Goal: Transaction & Acquisition: Purchase product/service

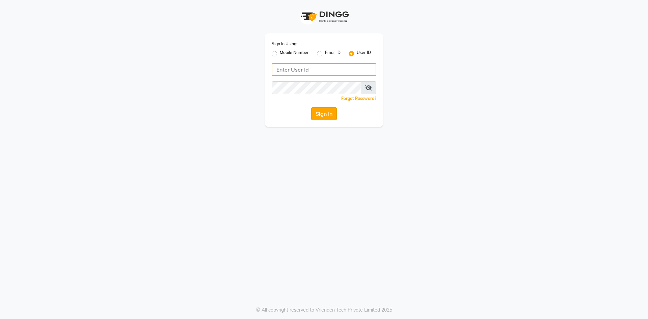
type input "haircafegold"
click at [332, 112] on button "Sign In" at bounding box center [324, 113] width 26 height 13
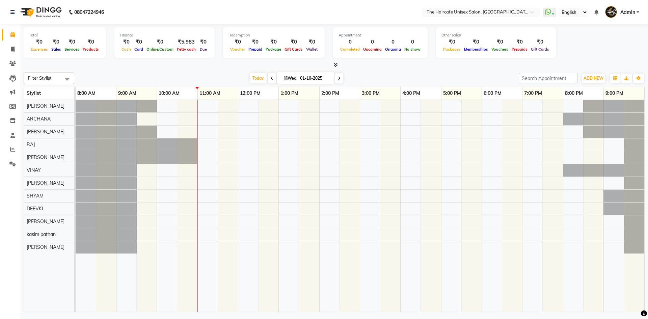
click at [336, 68] on span at bounding box center [334, 64] width 7 height 7
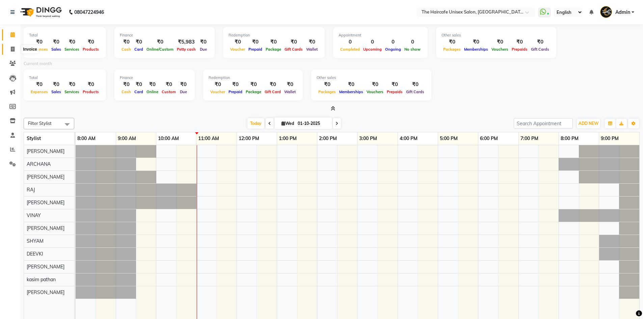
click at [13, 48] on icon at bounding box center [13, 49] width 4 height 5
select select "service"
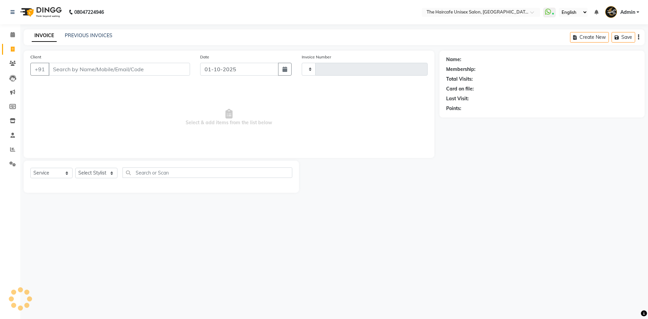
type input "1909"
select select "7412"
click at [84, 35] on link "PREVIOUS INVOICES" at bounding box center [89, 35] width 48 height 6
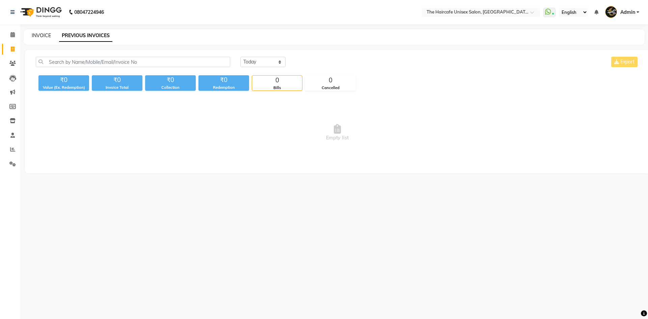
click at [39, 33] on link "INVOICE" at bounding box center [41, 35] width 19 height 6
select select "7412"
select select "service"
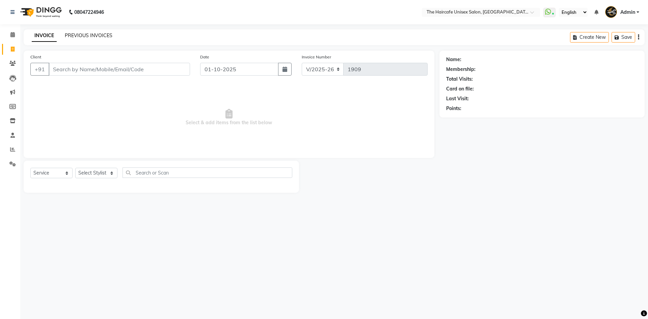
click at [84, 36] on link "PREVIOUS INVOICES" at bounding box center [89, 35] width 48 height 6
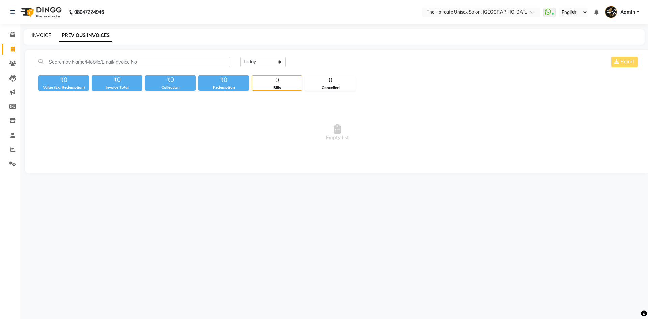
click at [44, 37] on link "INVOICE" at bounding box center [41, 35] width 19 height 6
select select "service"
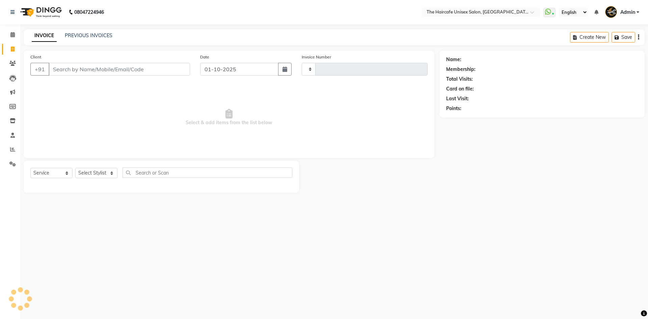
type input "1909"
select select "7412"
click at [10, 164] on icon at bounding box center [12, 163] width 6 height 5
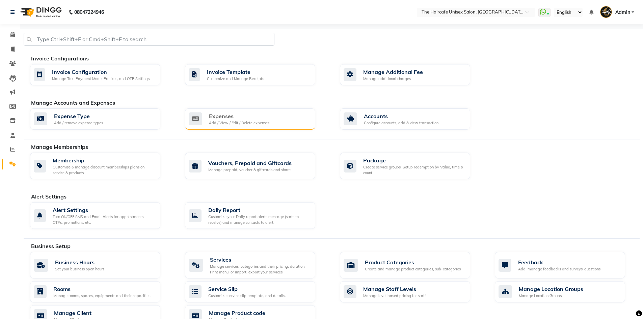
click at [226, 127] on div "Expenses Add / View / Edit / Delete expenses" at bounding box center [250, 119] width 130 height 22
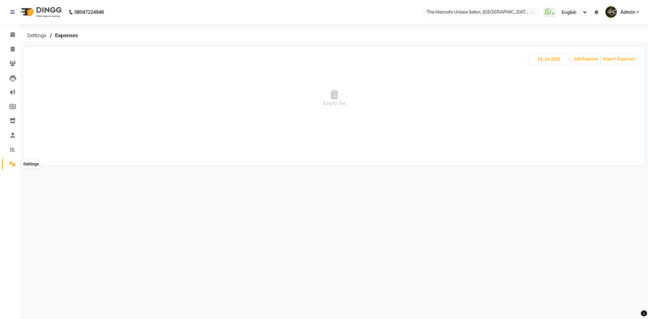
click at [17, 164] on span at bounding box center [13, 164] width 12 height 8
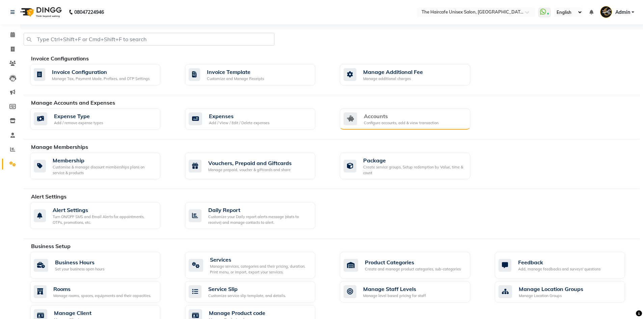
click at [397, 115] on div "Accounts" at bounding box center [401, 116] width 75 height 8
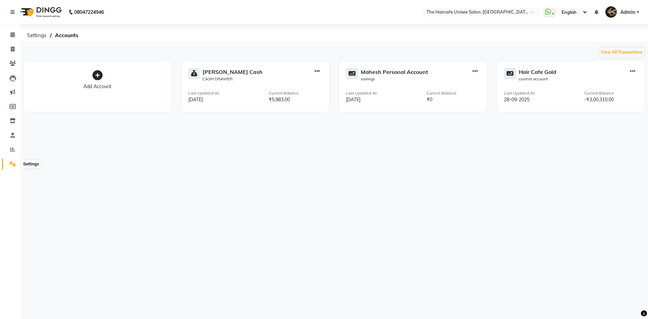
click at [11, 163] on icon at bounding box center [12, 163] width 6 height 5
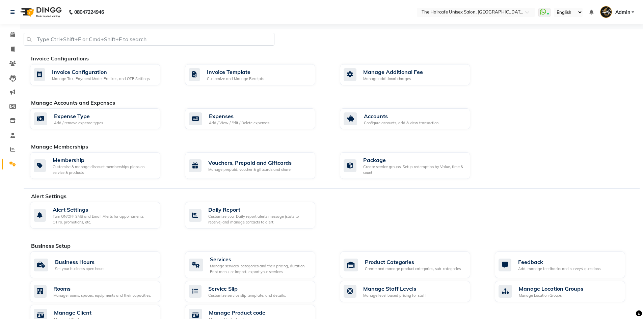
click at [222, 93] on div "Invoice Configurations Invoice Configuration Manage Tax, Payment Mode, Prefixes…" at bounding box center [332, 74] width 616 height 41
click at [11, 32] on icon at bounding box center [12, 34] width 4 height 5
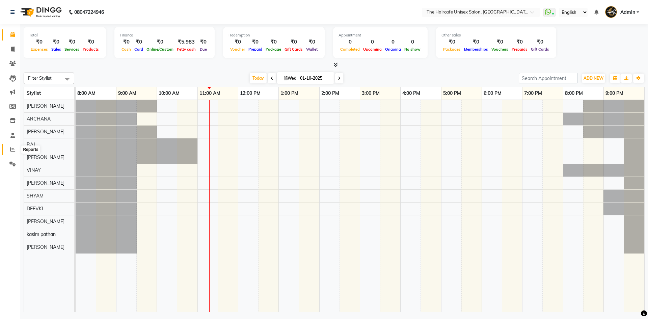
click at [14, 148] on icon at bounding box center [12, 149] width 5 height 5
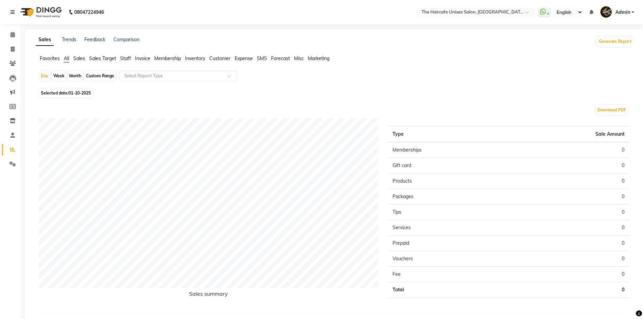
click at [97, 58] on span "Sales Target" at bounding box center [102, 58] width 27 height 6
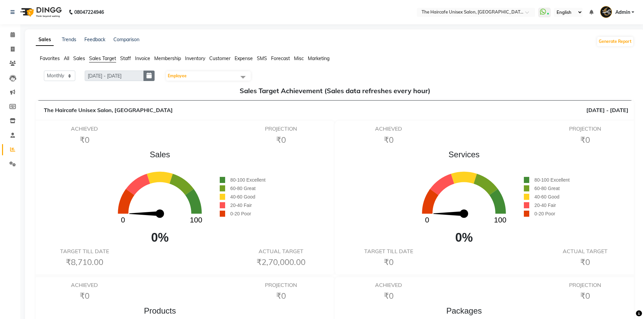
click at [151, 76] on icon "button" at bounding box center [148, 76] width 5 height 0
select select "10"
select select "2025"
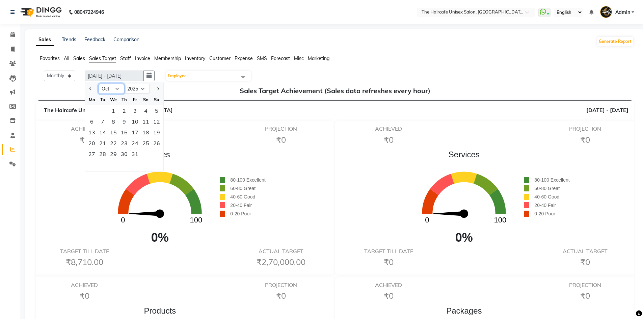
click at [111, 86] on select "Jan Feb Mar Apr May Jun [DATE] Aug Sep Oct Nov Dec" at bounding box center [112, 89] width 26 height 10
select select "9"
click at [99, 84] on select "Jan Feb Mar Apr May Jun [DATE] Aug Sep Oct Nov Dec" at bounding box center [112, 89] width 26 height 10
click at [92, 107] on div "1" at bounding box center [91, 110] width 11 height 11
type input "[DATE] - [DATE]"
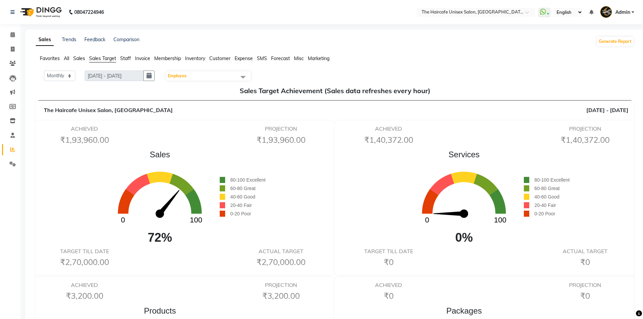
click at [189, 77] on span "Employee" at bounding box center [208, 75] width 85 height 9
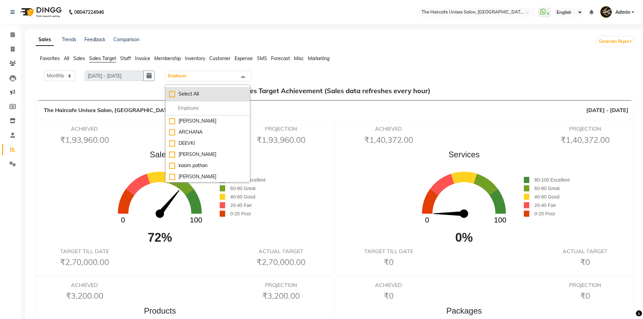
click at [189, 93] on div "Select All" at bounding box center [207, 93] width 77 height 7
checkbox input "true"
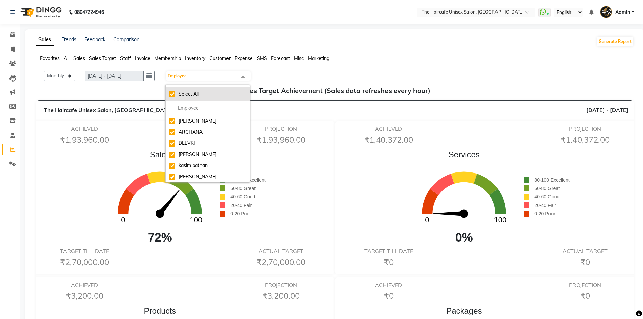
checkbox input "true"
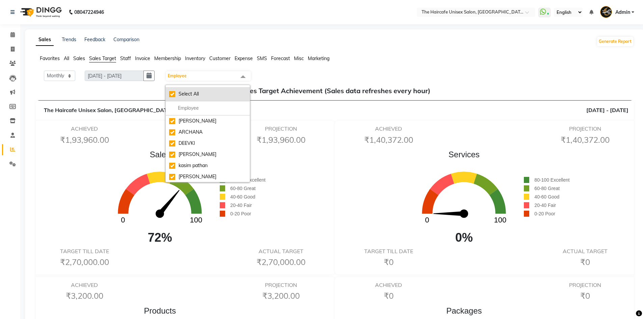
checkbox input "true"
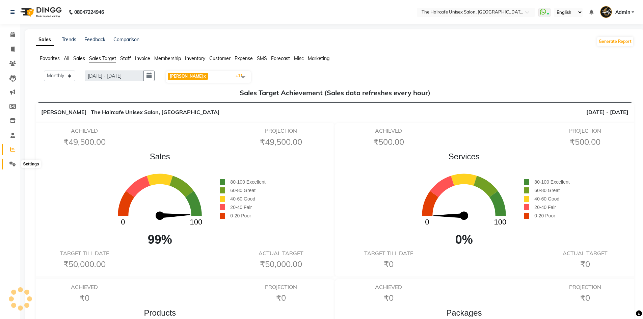
click at [9, 166] on span at bounding box center [13, 164] width 12 height 8
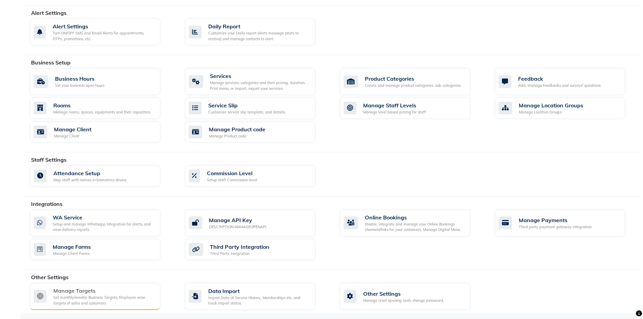
scroll to position [184, 0]
click at [86, 297] on div "Set monthly/weekly Business Targets, Employee wise targets of sales and custome…" at bounding box center [104, 299] width 102 height 11
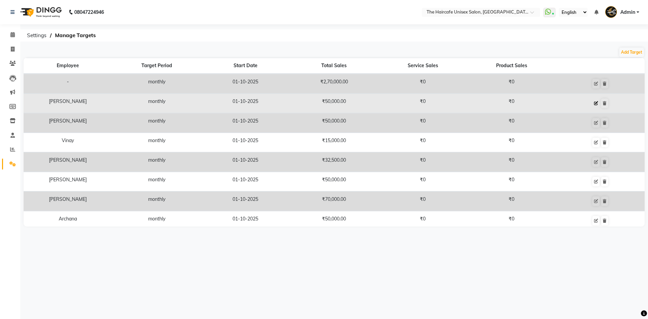
click at [594, 102] on icon at bounding box center [596, 103] width 4 height 4
select select "monthly"
select select "employee"
select select "64976"
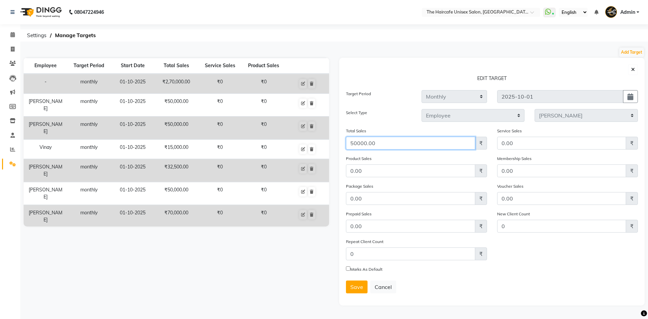
drag, startPoint x: 397, startPoint y: 142, endPoint x: 329, endPoint y: 143, distance: 67.9
click at [329, 143] on div "Employee Target Period Start Date Total Sales Service Sales Product Sales - mon…" at bounding box center [334, 182] width 631 height 248
type input "60000"
click at [370, 269] on label "Marks As Default" at bounding box center [366, 269] width 32 height 6
click at [350, 269] on input "Marks As Default" at bounding box center [348, 268] width 4 height 4
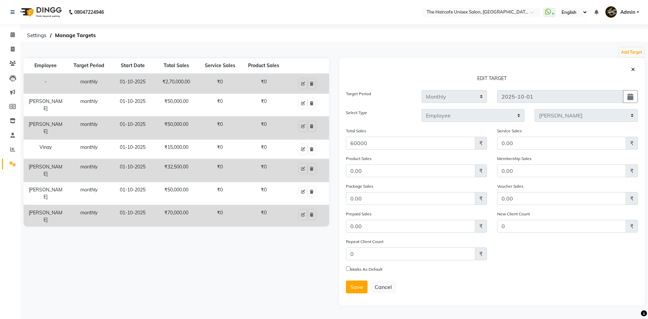
checkbox input "true"
click at [358, 282] on button "Save" at bounding box center [357, 286] width 22 height 13
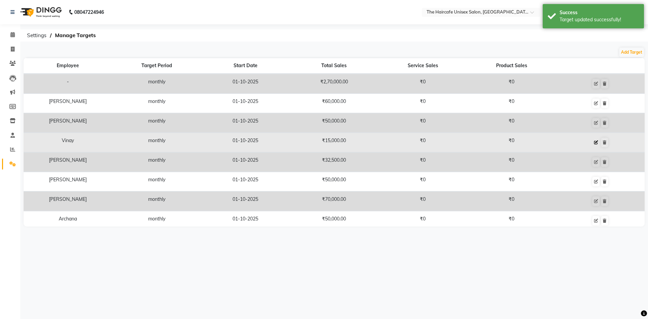
click at [594, 141] on icon at bounding box center [596, 142] width 4 height 4
select select "monthly"
select select "employee"
select select "64977"
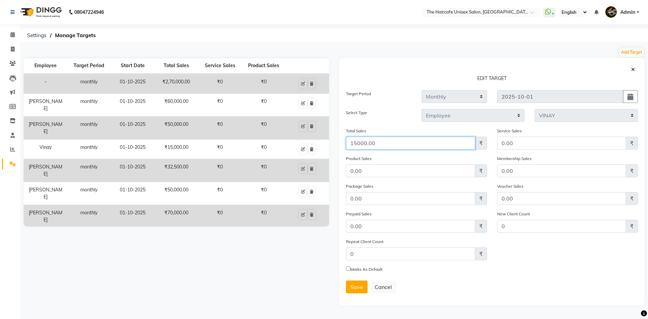
drag, startPoint x: 396, startPoint y: 139, endPoint x: 341, endPoint y: 144, distance: 55.6
click at [341, 144] on div "EDIT TARGET Target Period Weekly Monthly [DATE] Select Type Business Employee S…" at bounding box center [491, 182] width 305 height 248
type input "27000"
click at [356, 270] on label "Marks As Default" at bounding box center [366, 269] width 32 height 6
click at [350, 270] on input "Marks As Default" at bounding box center [348, 268] width 4 height 4
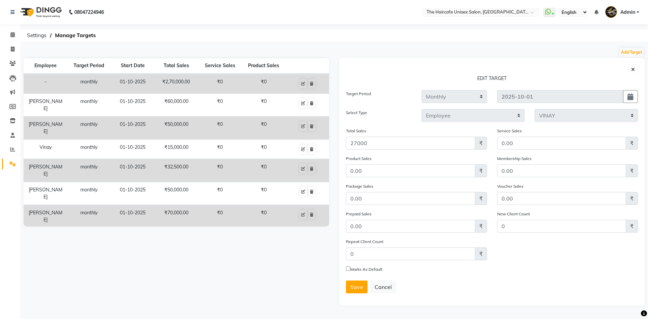
checkbox input "true"
click at [353, 284] on span "Save" at bounding box center [356, 287] width 13 height 7
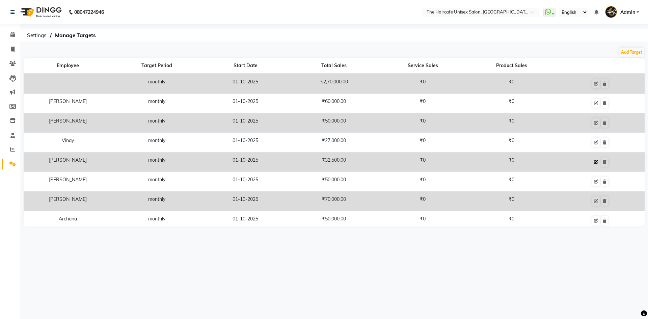
click at [594, 163] on icon at bounding box center [596, 162] width 4 height 4
select select "monthly"
select select "employee"
select select "65654"
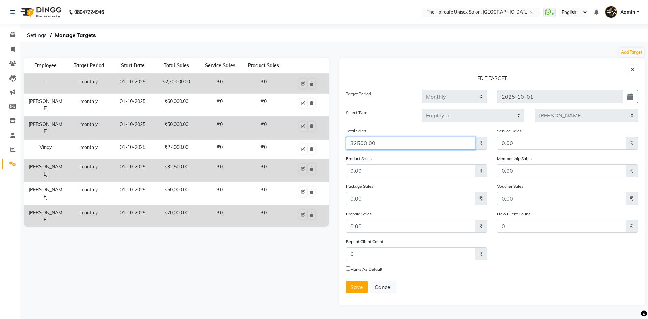
drag, startPoint x: 389, startPoint y: 147, endPoint x: 336, endPoint y: 143, distance: 53.5
click at [336, 143] on div "EDIT TARGET Target Period Weekly Monthly [DATE] Select Type Business Employee S…" at bounding box center [492, 182] width 316 height 248
type input "39000"
click at [356, 286] on span "Save" at bounding box center [356, 287] width 13 height 7
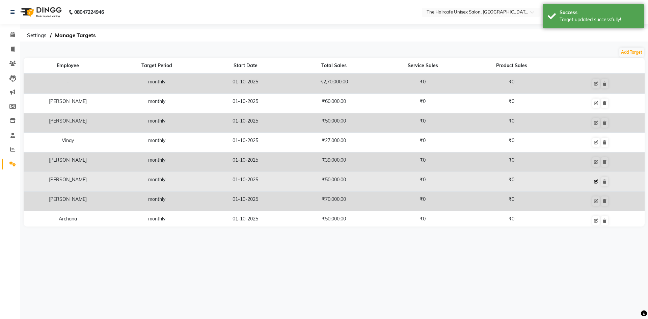
click at [594, 181] on icon at bounding box center [596, 182] width 4 height 4
select select "monthly"
select select "employee"
select select "64974"
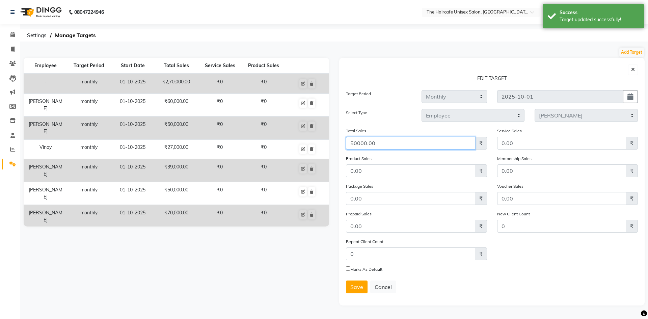
drag, startPoint x: 377, startPoint y: 147, endPoint x: 330, endPoint y: 145, distance: 47.0
click at [330, 145] on div "Employee Target Period Start Date Total Sales Service Sales Product Sales - mon…" at bounding box center [334, 182] width 631 height 248
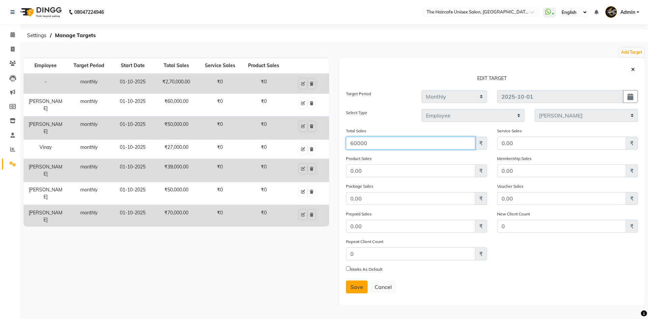
type input "60000"
click at [358, 286] on span "Save" at bounding box center [356, 287] width 13 height 7
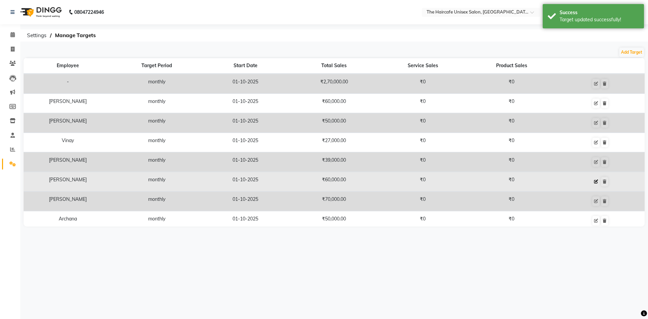
click at [592, 182] on button at bounding box center [595, 181] width 7 height 9
select select "monthly"
select select "employee"
select select "64974"
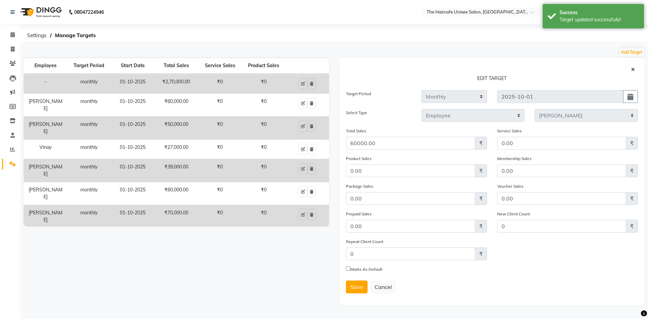
click at [348, 269] on input "Marks As Default" at bounding box center [348, 268] width 4 height 4
checkbox input "true"
click at [352, 287] on span "Save" at bounding box center [356, 287] width 13 height 7
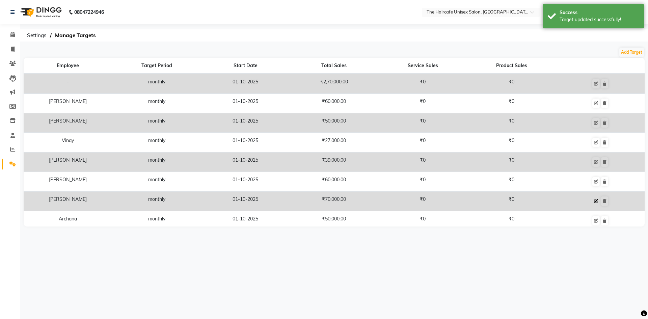
click at [594, 201] on icon at bounding box center [596, 201] width 4 height 4
select select "monthly"
select select "employee"
select select "68578"
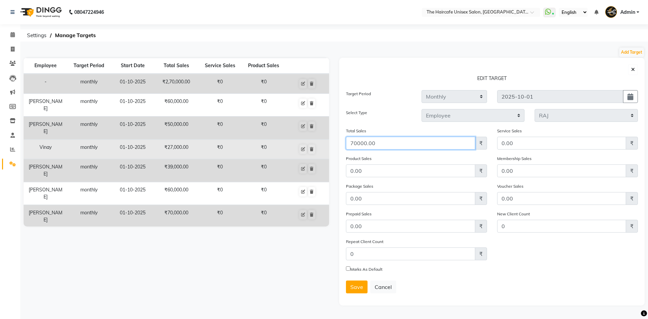
drag, startPoint x: 396, startPoint y: 143, endPoint x: 294, endPoint y: 150, distance: 101.4
click at [294, 150] on div "Employee Target Period Start Date Total Sales Service Sales Product Sales - mon…" at bounding box center [334, 182] width 631 height 248
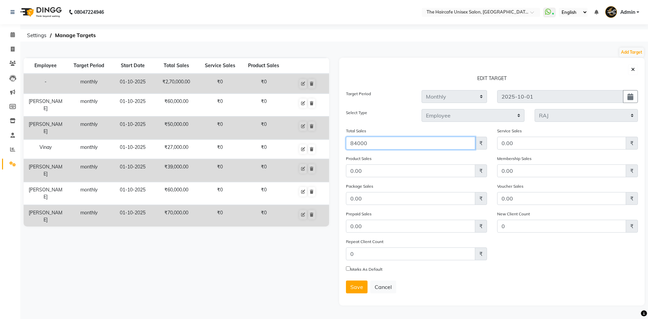
type input "84000"
click at [360, 271] on label "Marks As Default" at bounding box center [366, 269] width 32 height 6
click at [350, 271] on input "Marks As Default" at bounding box center [348, 268] width 4 height 4
checkbox input "true"
click at [357, 284] on span "Save" at bounding box center [356, 287] width 13 height 7
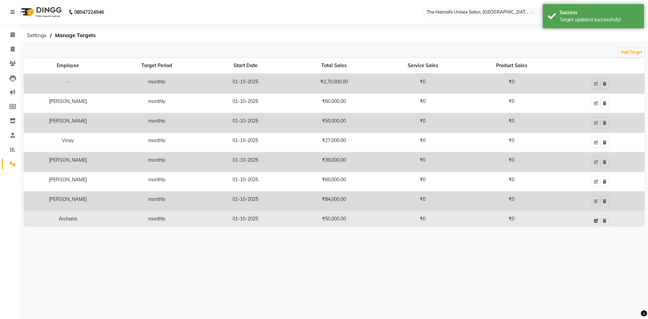
click at [592, 218] on button at bounding box center [595, 220] width 7 height 9
select select "monthly"
select select "employee"
select select "64975"
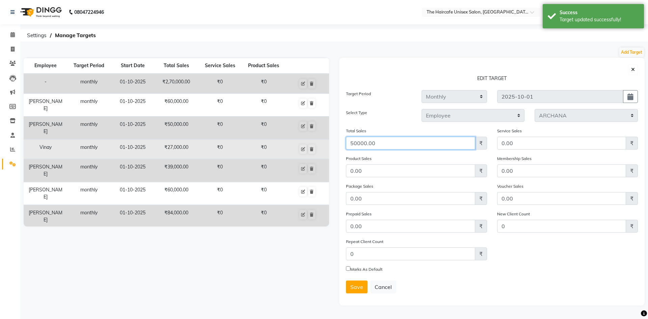
drag, startPoint x: 395, startPoint y: 148, endPoint x: 311, endPoint y: 140, distance: 84.3
click at [311, 140] on div "Employee Target Period Start Date Total Sales Service Sales Product Sales - mon…" at bounding box center [334, 182] width 631 height 248
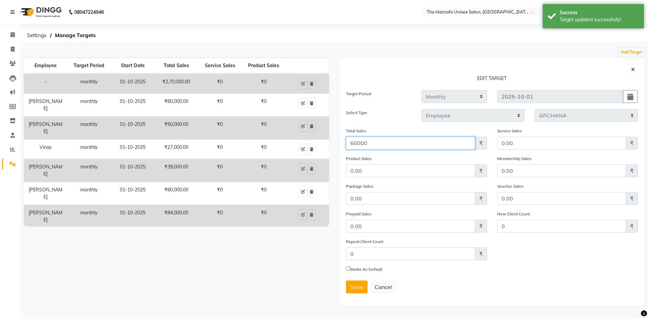
type input "60000"
click at [367, 270] on label "Marks As Default" at bounding box center [366, 269] width 32 height 6
click at [350, 270] on input "Marks As Default" at bounding box center [348, 268] width 4 height 4
checkbox input "true"
click at [353, 290] on span "Save" at bounding box center [356, 287] width 13 height 7
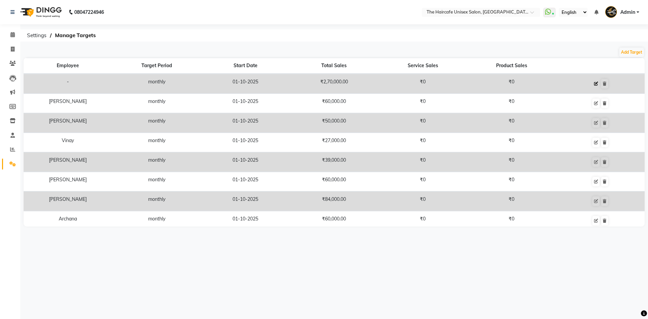
click at [594, 84] on icon at bounding box center [596, 84] width 4 height 4
select select "monthly"
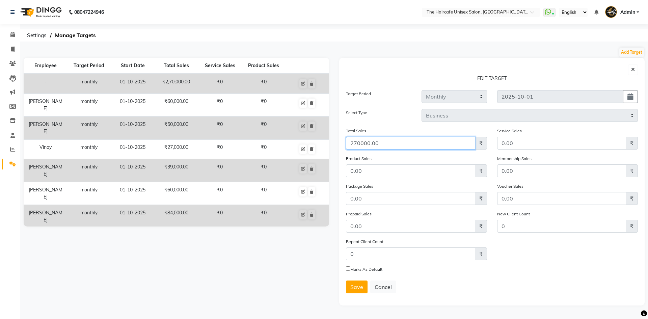
drag, startPoint x: 359, startPoint y: 144, endPoint x: 324, endPoint y: 145, distance: 35.5
click at [324, 145] on div "Employee Target Period Start Date Total Sales Service Sales Product Sales - mon…" at bounding box center [334, 182] width 631 height 248
type input "350000"
click at [370, 270] on label "Marks As Default" at bounding box center [366, 269] width 32 height 6
click at [350, 270] on input "Marks As Default" at bounding box center [348, 268] width 4 height 4
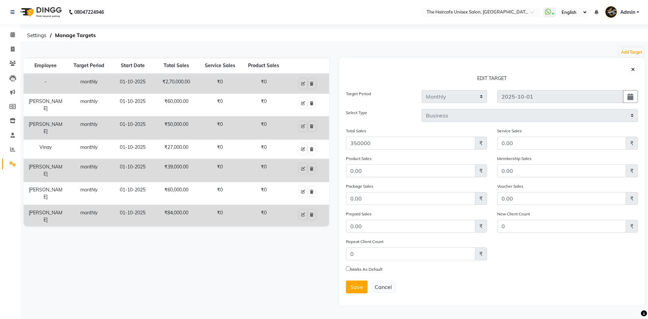
checkbox input "true"
click at [363, 289] on button "Save" at bounding box center [357, 286] width 22 height 13
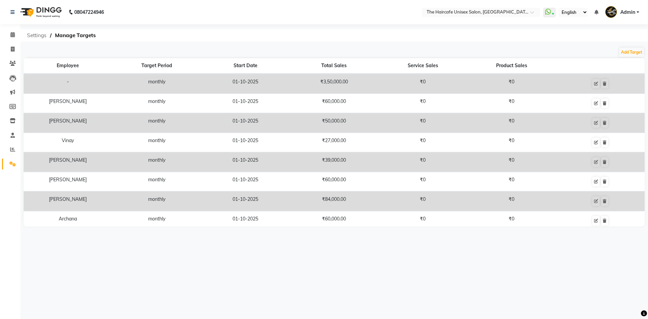
click at [36, 34] on span "Settings" at bounding box center [37, 35] width 26 height 12
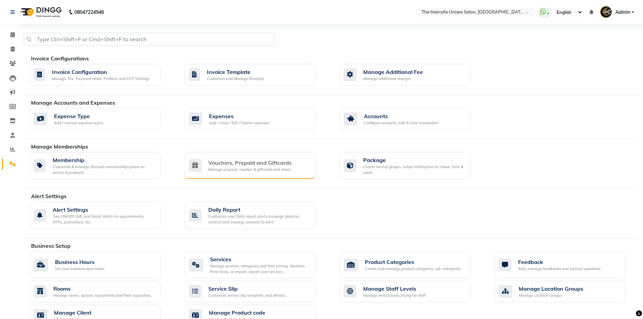
click at [254, 165] on div "Vouchers, Prepaid and Giftcards" at bounding box center [249, 163] width 83 height 8
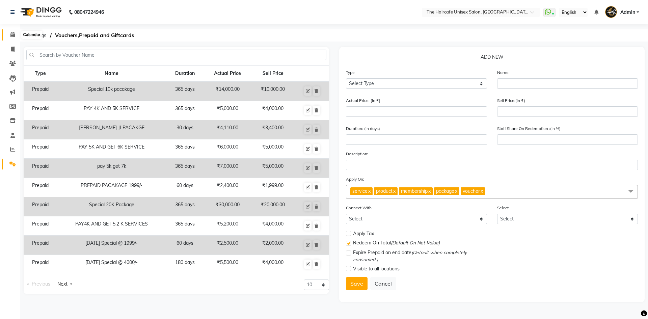
click at [11, 31] on span at bounding box center [13, 35] width 12 height 8
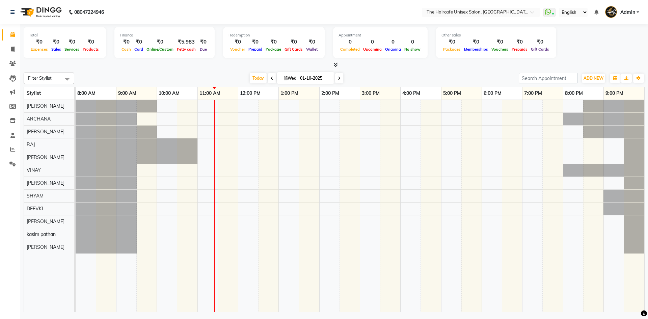
click at [338, 65] on icon at bounding box center [335, 64] width 4 height 5
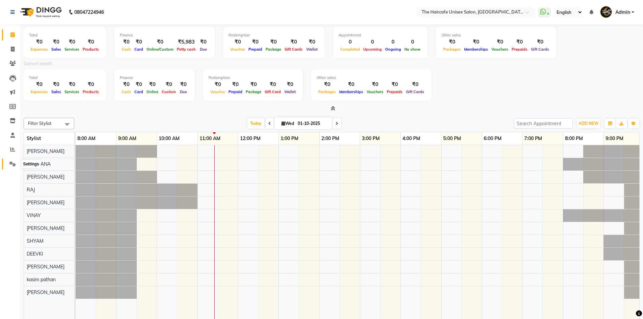
click at [12, 164] on icon at bounding box center [12, 163] width 6 height 5
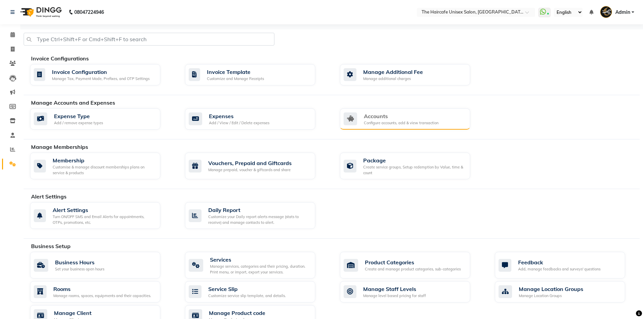
click at [400, 127] on div "Accounts Configure accounts, add & view transaction" at bounding box center [405, 119] width 130 height 22
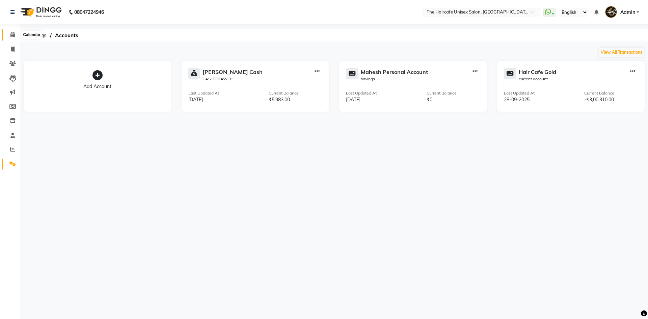
click at [15, 34] on span at bounding box center [13, 35] width 12 height 8
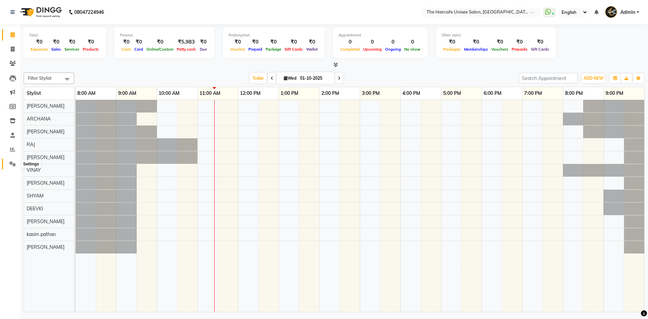
click at [13, 161] on span at bounding box center [13, 164] width 12 height 8
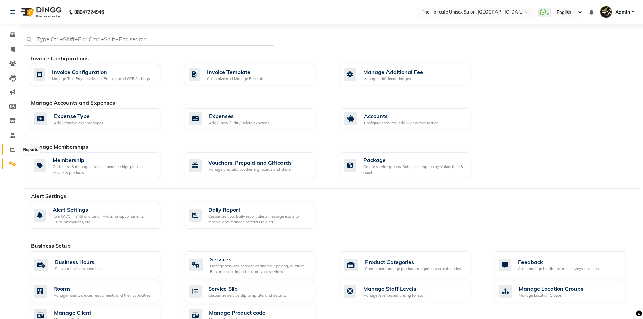
click at [14, 148] on icon at bounding box center [12, 149] width 5 height 5
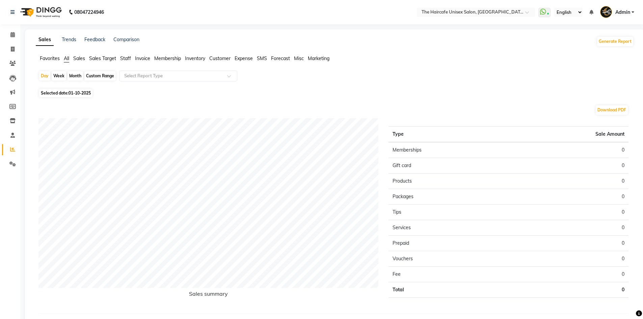
click at [76, 77] on div "Month" at bounding box center [76, 75] width 16 height 9
select select "10"
select select "2025"
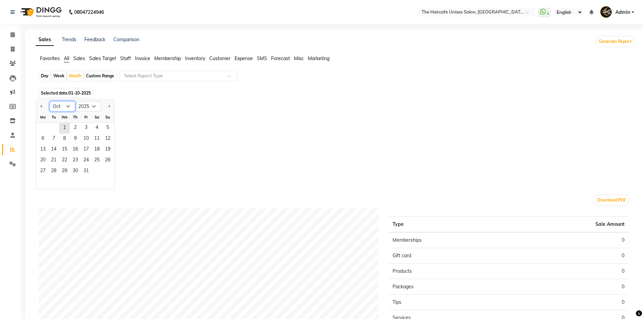
click at [69, 108] on select "Jan Feb Mar Apr May Jun [DATE] Aug Sep Oct Nov Dec" at bounding box center [63, 106] width 26 height 10
select select "9"
click at [50, 101] on select "Jan Feb Mar Apr May Jun [DATE] Aug Sep Oct Nov Dec" at bounding box center [63, 106] width 26 height 10
click at [44, 127] on span "1" at bounding box center [42, 128] width 11 height 11
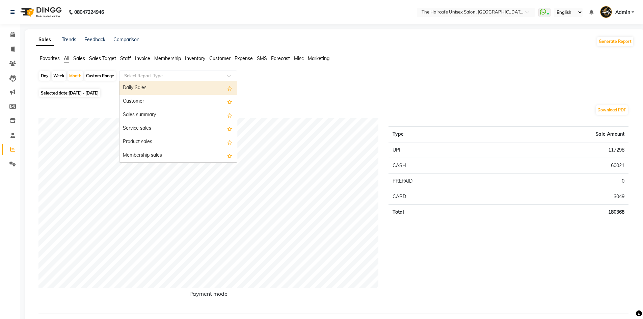
click at [140, 75] on input "text" at bounding box center [171, 76] width 97 height 7
type input "E"
type input "STAFF"
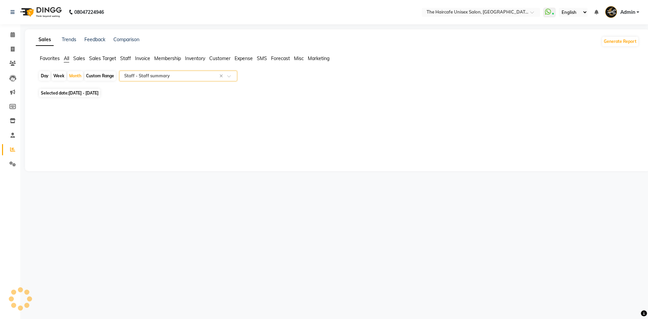
select select "filtered_report"
select select "pdf"
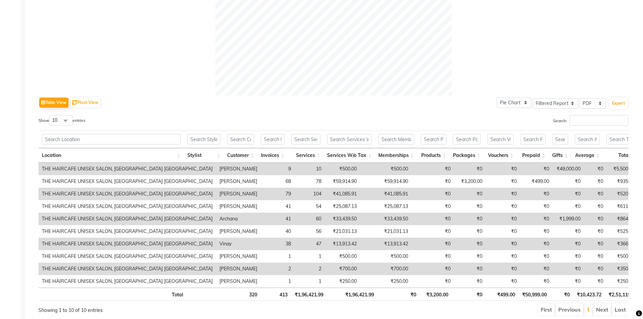
scroll to position [270, 0]
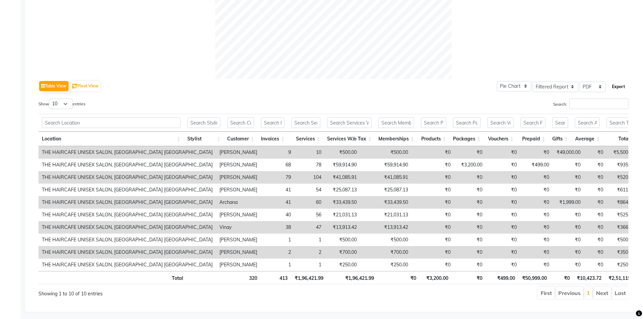
click at [618, 88] on button "Export" at bounding box center [618, 86] width 19 height 11
select select "sans-serif"
select select "12px"
select select "dynamic"
select select "A4"
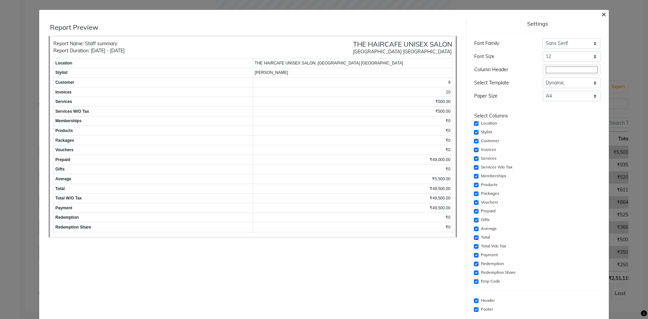
click at [601, 13] on span "×" at bounding box center [603, 14] width 5 height 10
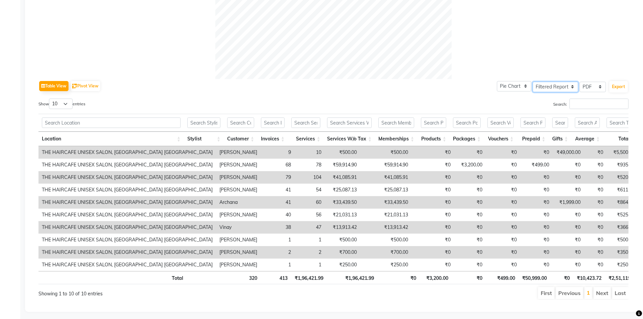
click at [564, 88] on select "Select Full Report Filtered Report" at bounding box center [556, 87] width 46 height 10
click at [587, 84] on select "Select CSV PDF" at bounding box center [593, 87] width 26 height 10
select select "csv"
click at [580, 82] on select "Select CSV PDF" at bounding box center [593, 87] width 26 height 10
click at [618, 85] on button "Export" at bounding box center [618, 86] width 19 height 11
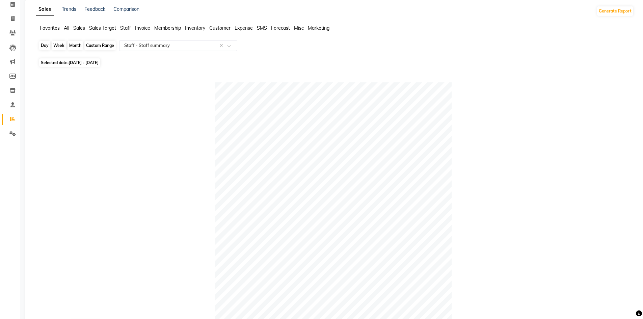
scroll to position [0, 0]
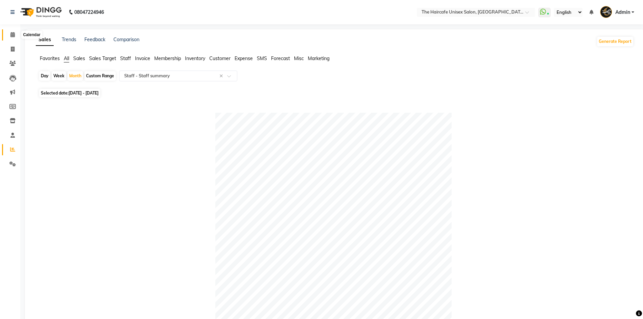
drag, startPoint x: 13, startPoint y: 36, endPoint x: 16, endPoint y: 41, distance: 5.4
click at [13, 36] on icon at bounding box center [12, 34] width 4 height 5
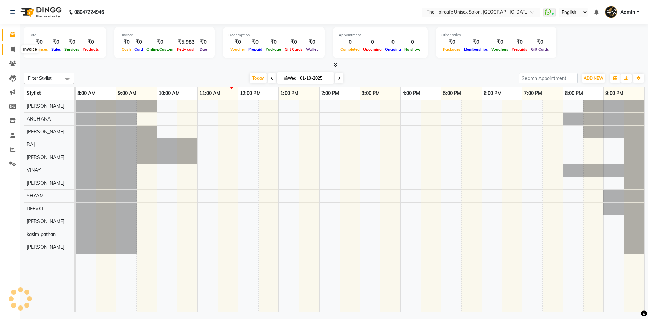
click at [12, 47] on icon at bounding box center [13, 49] width 4 height 5
select select "service"
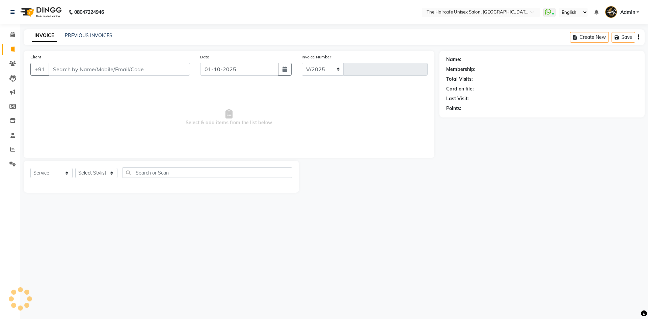
select select "7412"
type input "1909"
click at [78, 70] on input "Client" at bounding box center [119, 69] width 141 height 13
type input "9910455263"
click at [178, 70] on span "Add Client" at bounding box center [172, 69] width 27 height 7
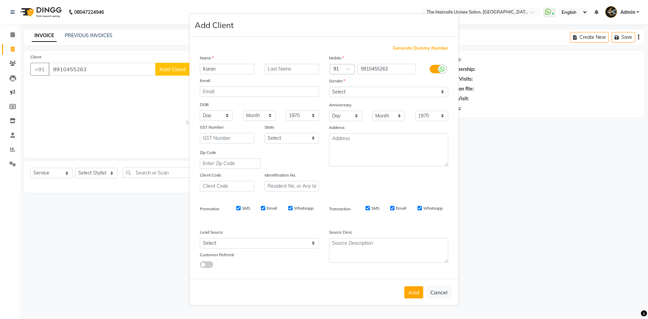
type input "Karan"
type input "ji"
click at [410, 89] on select "Select [DEMOGRAPHIC_DATA] [DEMOGRAPHIC_DATA] Other Prefer Not To Say" at bounding box center [388, 92] width 119 height 10
select select "[DEMOGRAPHIC_DATA]"
click at [329, 87] on select "Select [DEMOGRAPHIC_DATA] [DEMOGRAPHIC_DATA] Other Prefer Not To Say" at bounding box center [388, 92] width 119 height 10
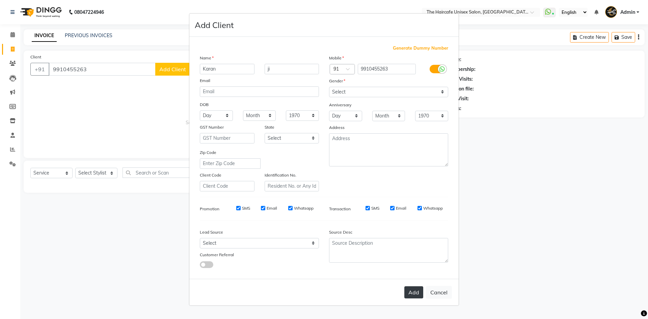
click at [414, 291] on button "Add" at bounding box center [413, 292] width 19 height 12
select select
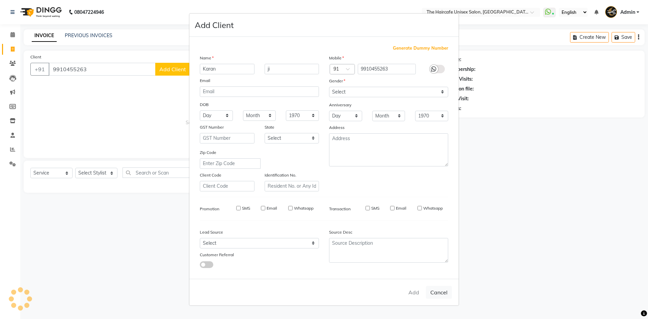
select select
checkbox input "false"
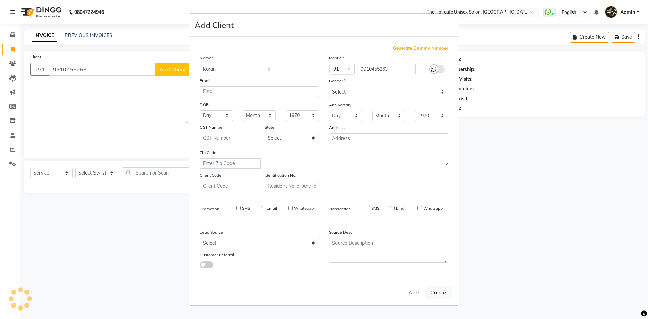
checkbox input "false"
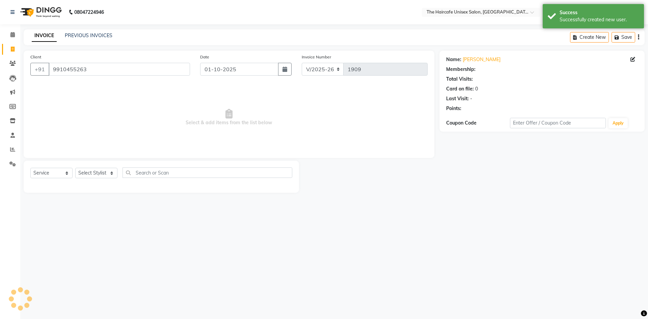
select select "1: Object"
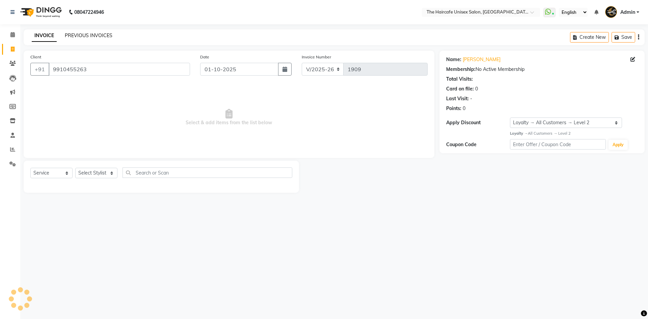
click at [84, 35] on link "PREVIOUS INVOICES" at bounding box center [89, 35] width 48 height 6
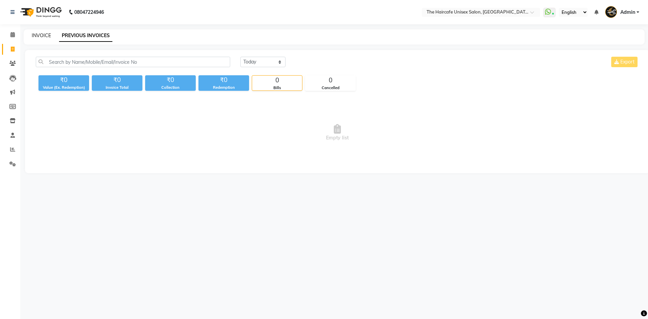
click at [46, 36] on link "INVOICE" at bounding box center [41, 35] width 19 height 6
select select "7412"
select select "service"
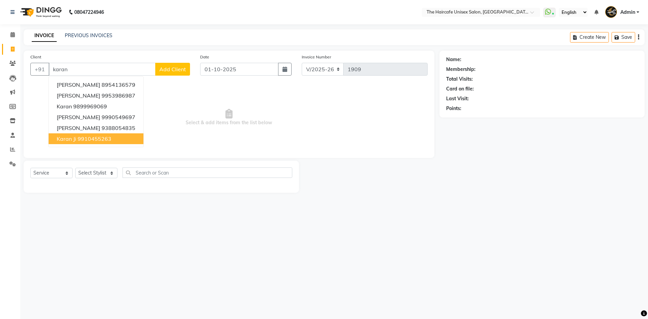
click at [95, 138] on ngb-highlight "9910455263" at bounding box center [95, 138] width 34 height 7
type input "9910455263"
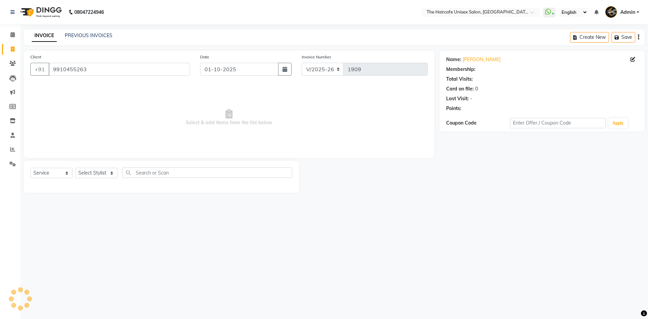
select select "1: Object"
click at [95, 173] on select "Select Stylist [PERSON_NAME] ARCHANA DEEVKI KAJAL [PERSON_NAME] pathan [PERSON_…" at bounding box center [96, 173] width 42 height 10
select select "91978"
click at [75, 168] on select "Select Stylist [PERSON_NAME] ARCHANA DEEVKI KAJAL [PERSON_NAME] pathan [PERSON_…" at bounding box center [96, 173] width 42 height 10
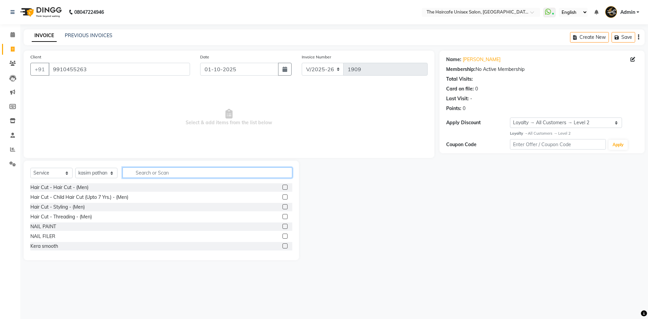
click at [140, 173] on input "text" at bounding box center [208, 172] width 170 height 10
type input "cut"
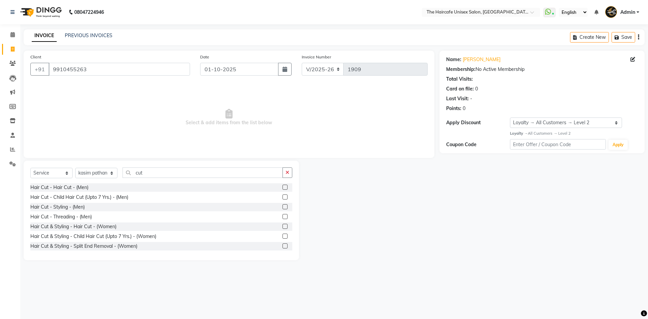
click at [283, 188] on label at bounding box center [285, 187] width 5 height 5
click at [283, 188] on input "checkbox" at bounding box center [285, 187] width 4 height 4
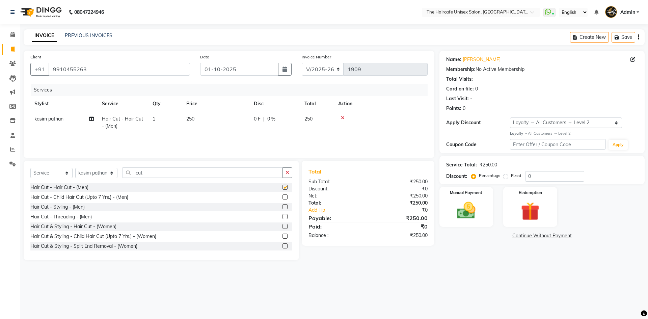
checkbox input "false"
click at [240, 172] on input "cut" at bounding box center [203, 172] width 160 height 10
type input "c"
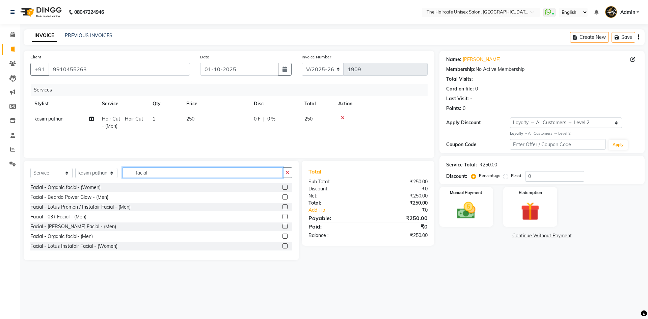
type input "facial"
click at [283, 237] on label at bounding box center [285, 236] width 5 height 5
click at [283, 237] on input "checkbox" at bounding box center [285, 236] width 4 height 4
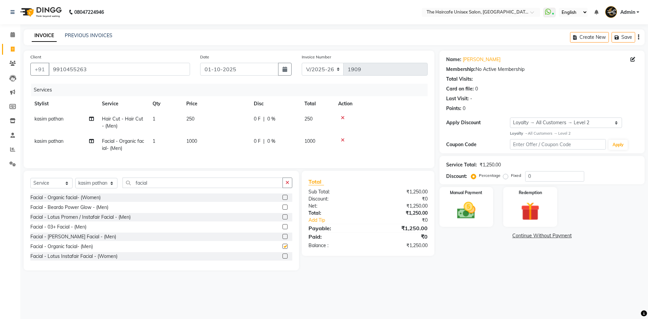
checkbox input "false"
drag, startPoint x: 173, startPoint y: 188, endPoint x: 116, endPoint y: 185, distance: 56.8
click at [116, 185] on div "Select Service Product Membership Package Voucher Prepaid Gift Card Select Styl…" at bounding box center [161, 186] width 262 height 16
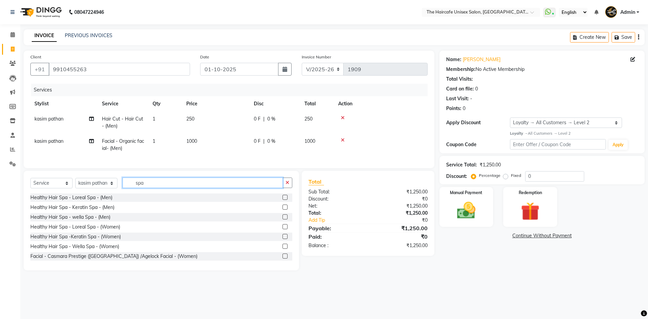
type input "spa"
click at [283, 210] on label at bounding box center [285, 207] width 5 height 5
click at [283, 210] on input "checkbox" at bounding box center [285, 207] width 4 height 4
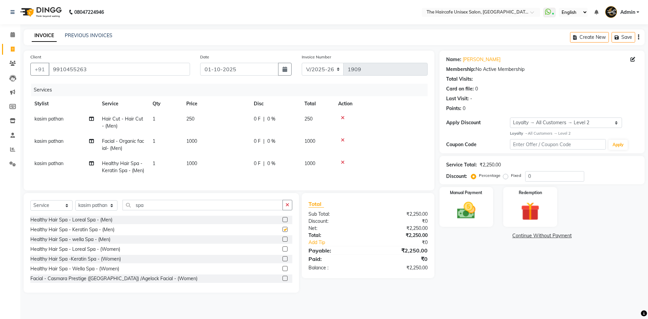
checkbox input "false"
click at [202, 161] on td "1000" at bounding box center [216, 167] width 68 height 22
select select "91978"
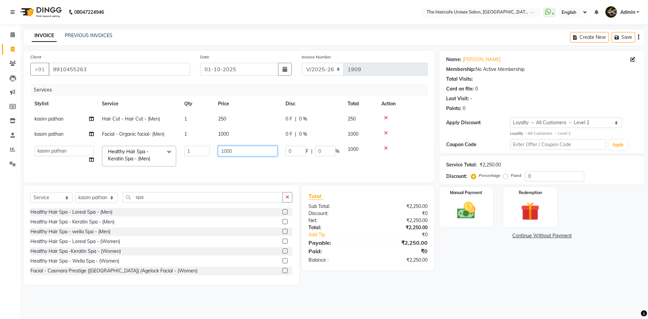
drag, startPoint x: 234, startPoint y: 151, endPoint x: 216, endPoint y: 154, distance: 17.9
click at [216, 154] on td "1000" at bounding box center [248, 156] width 68 height 29
type input "1250"
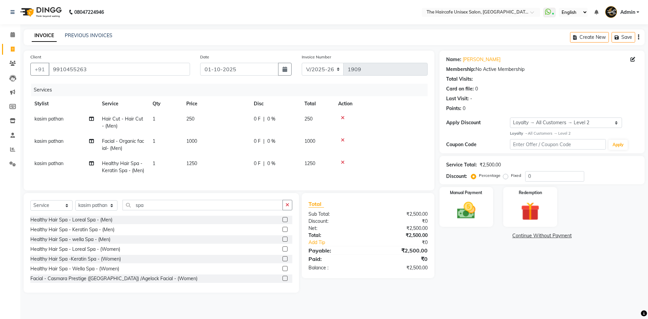
click at [418, 297] on main "INVOICE PREVIOUS INVOICES Create New Save Client [PHONE_NUMBER] Date [DATE] Inv…" at bounding box center [334, 165] width 628 height 273
click at [473, 206] on img at bounding box center [466, 210] width 31 height 22
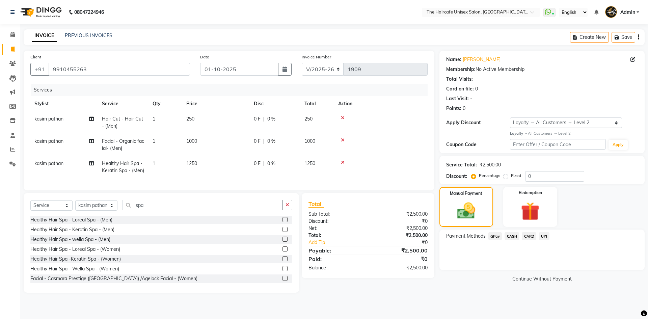
click at [547, 236] on span "UPI" at bounding box center [544, 236] width 10 height 8
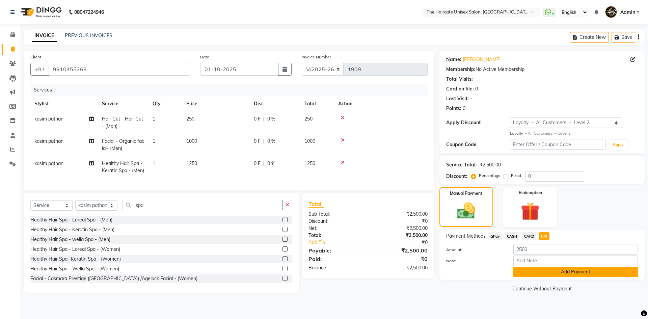
click at [541, 268] on button "Add Payment" at bounding box center [575, 272] width 125 height 10
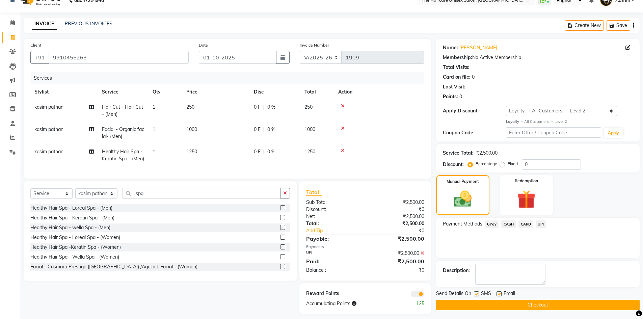
scroll to position [22, 0]
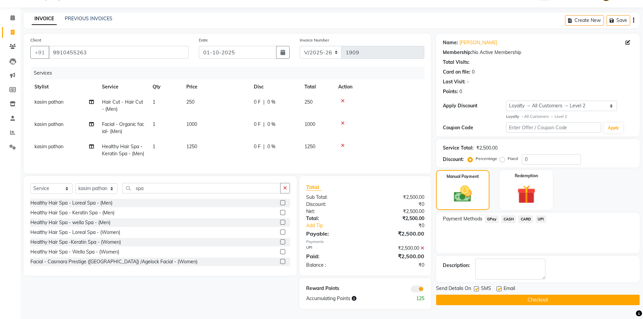
click at [524, 295] on button "Checkout" at bounding box center [538, 300] width 204 height 10
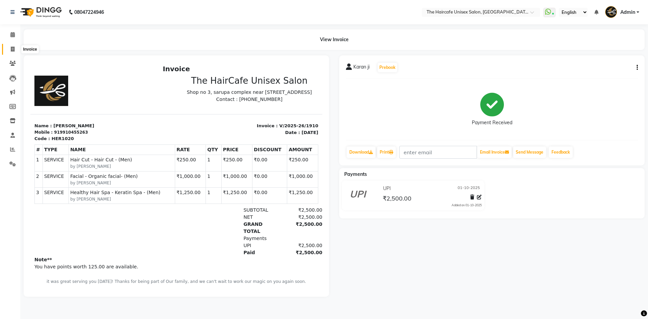
click at [16, 51] on span at bounding box center [13, 50] width 12 height 8
select select "service"
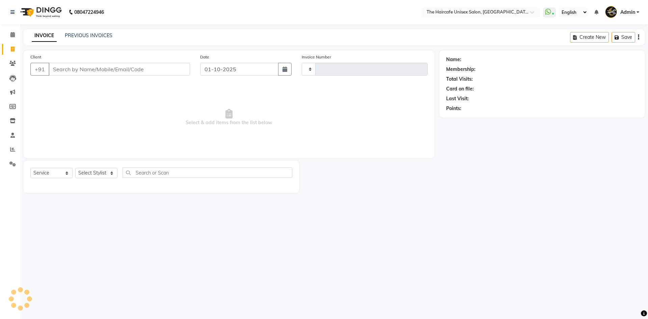
type input "1911"
select select "7412"
click at [96, 176] on select "Select Stylist [PERSON_NAME] ARCHANA DEEVKI KAJAL [PERSON_NAME] pathan [PERSON_…" at bounding box center [96, 173] width 42 height 10
select select "64977"
click at [75, 168] on select "Select Stylist [PERSON_NAME] ARCHANA DEEVKI KAJAL [PERSON_NAME] pathan [PERSON_…" at bounding box center [96, 173] width 42 height 10
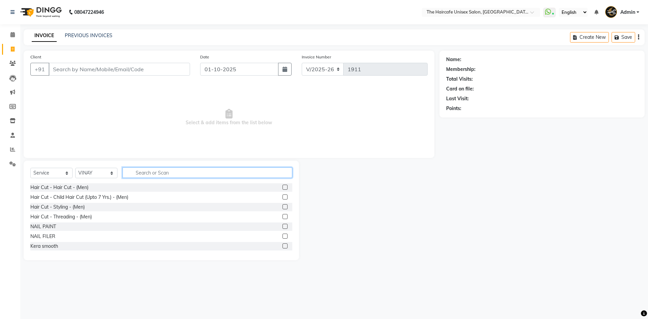
click at [151, 173] on input "text" at bounding box center [208, 172] width 170 height 10
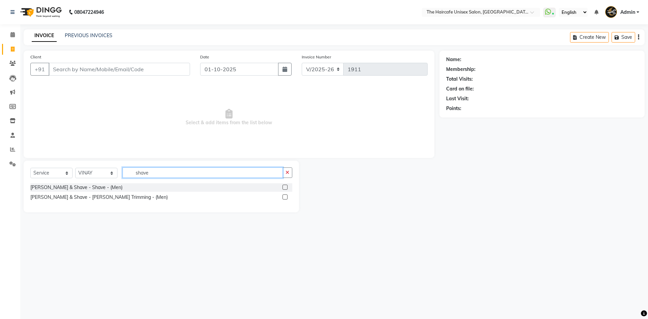
type input "shave"
click at [285, 186] on label at bounding box center [285, 187] width 5 height 5
click at [285, 186] on input "checkbox" at bounding box center [285, 187] width 4 height 4
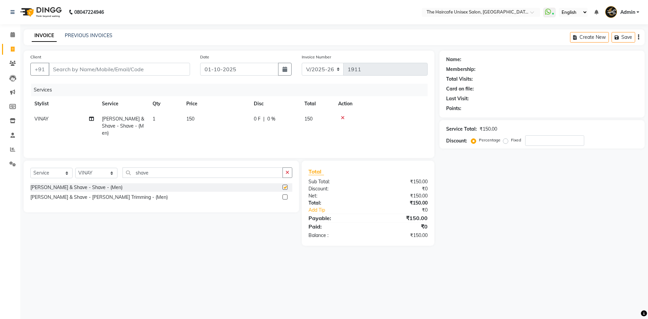
checkbox input "false"
drag, startPoint x: 232, startPoint y: 175, endPoint x: 129, endPoint y: 178, distance: 102.6
click at [129, 178] on div "Select Service Product Membership Package Voucher Prepaid Gift Card Select Styl…" at bounding box center [161, 175] width 262 height 16
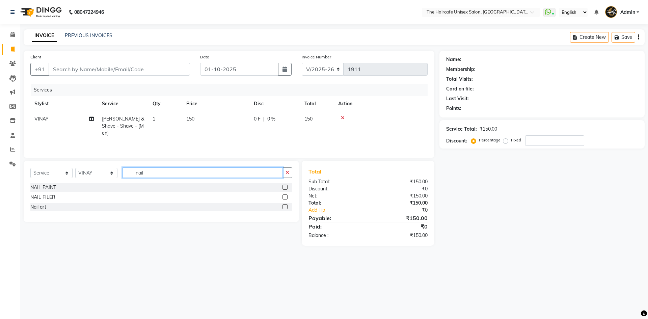
type input "nail"
click at [285, 198] on label at bounding box center [285, 196] width 5 height 5
click at [285, 198] on input "checkbox" at bounding box center [285, 197] width 4 height 4
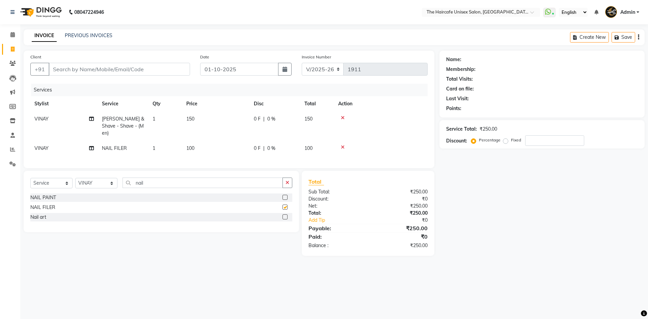
checkbox input "false"
click at [74, 65] on input "Client" at bounding box center [119, 69] width 141 height 13
click at [204, 144] on td "100" at bounding box center [216, 148] width 68 height 15
select select "64977"
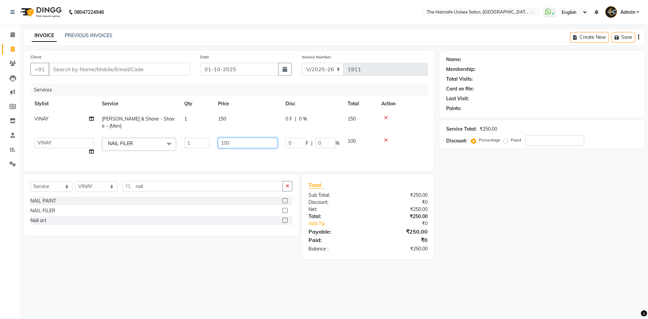
drag, startPoint x: 233, startPoint y: 134, endPoint x: 220, endPoint y: 136, distance: 13.2
click at [220, 138] on input "100" at bounding box center [247, 143] width 59 height 10
type input "50"
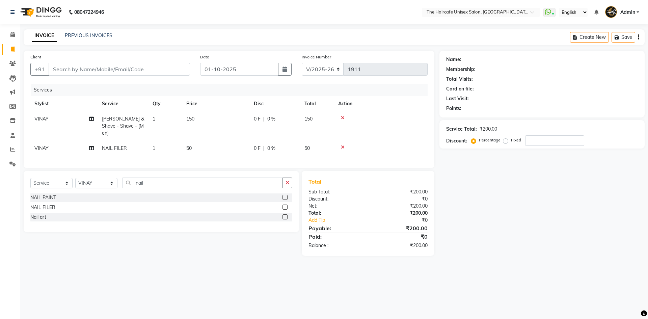
click at [496, 194] on div "Name: Membership: Total Visits: Card on file: Last Visit: Points: Service Total…" at bounding box center [544, 153] width 210 height 205
click at [160, 69] on input "Client" at bounding box center [119, 69] width 141 height 13
type input "9"
type input "0"
type input "99117770074"
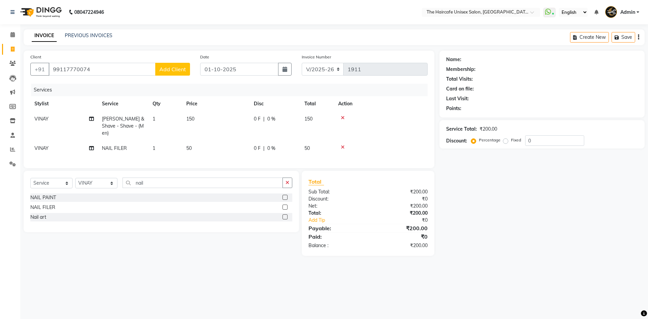
click at [171, 71] on span "Add Client" at bounding box center [172, 69] width 27 height 7
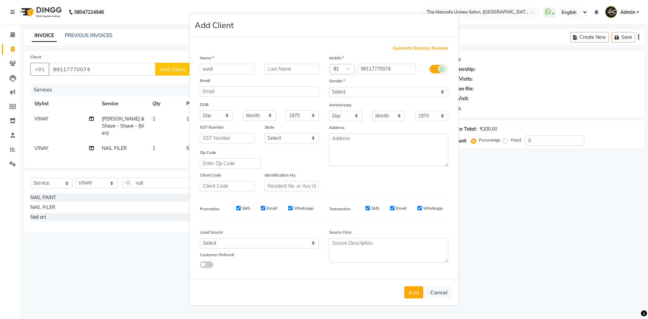
type input "sunil"
type input "jaiswal"
click at [401, 93] on select "Select [DEMOGRAPHIC_DATA] [DEMOGRAPHIC_DATA] Other Prefer Not To Say" at bounding box center [388, 92] width 119 height 10
select select "[DEMOGRAPHIC_DATA]"
click at [329, 87] on select "Select [DEMOGRAPHIC_DATA] [DEMOGRAPHIC_DATA] Other Prefer Not To Say" at bounding box center [388, 92] width 119 height 10
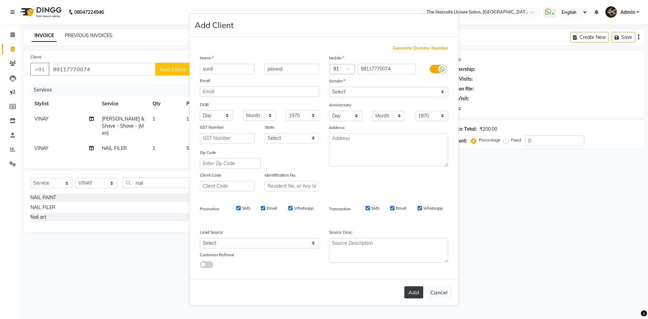
click at [418, 293] on button "Add" at bounding box center [413, 292] width 19 height 12
select select
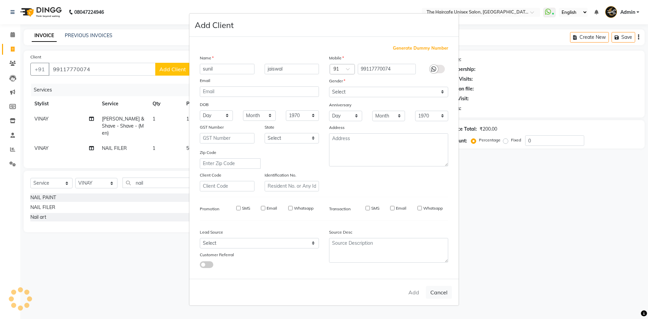
select select
checkbox input "false"
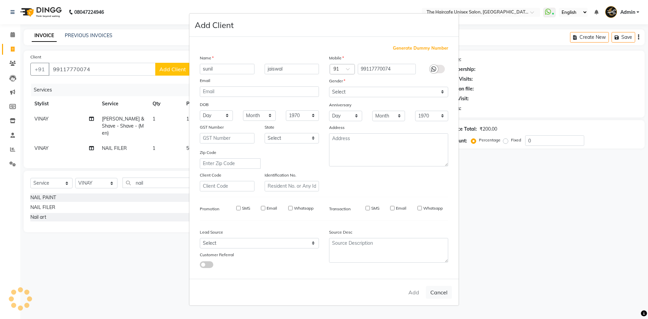
checkbox input "false"
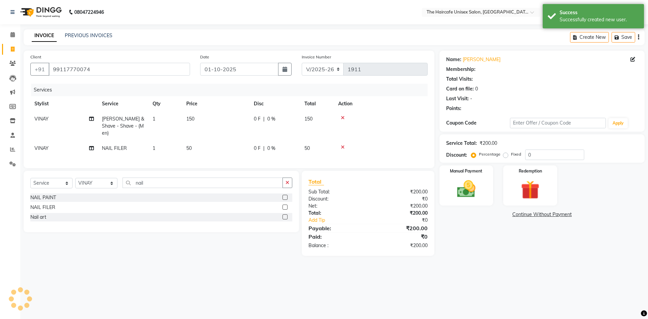
select select "1: Object"
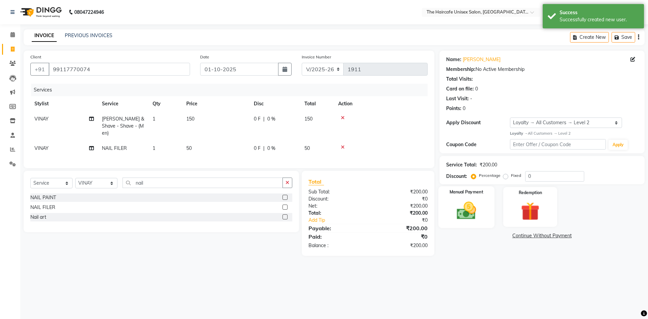
click at [465, 217] on img at bounding box center [466, 210] width 31 height 22
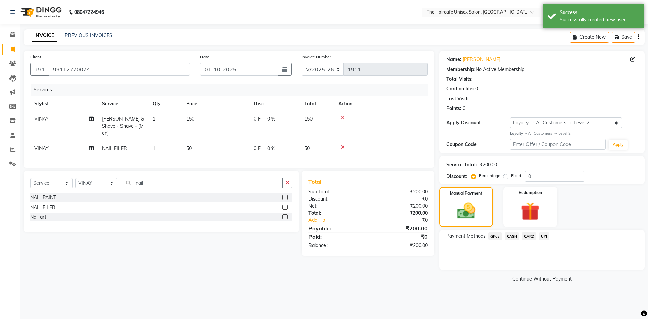
click at [511, 236] on span "CASH" at bounding box center [512, 236] width 15 height 8
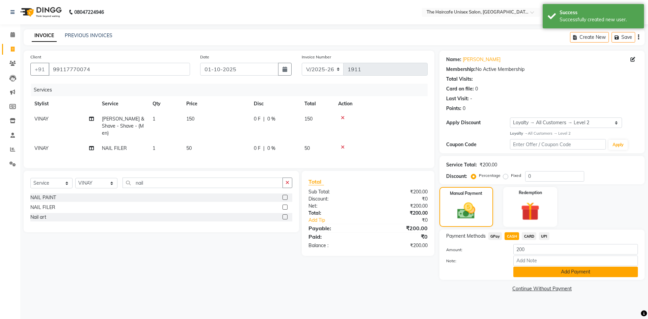
click at [531, 272] on button "Add Payment" at bounding box center [575, 272] width 125 height 10
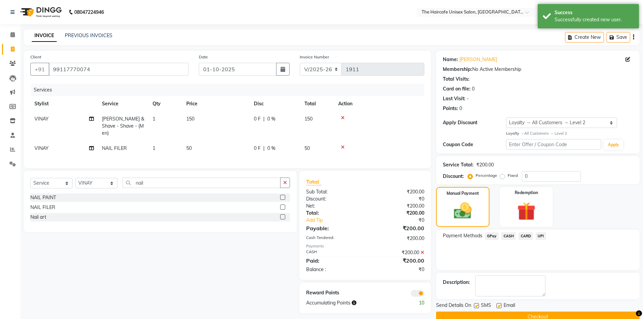
scroll to position [13, 0]
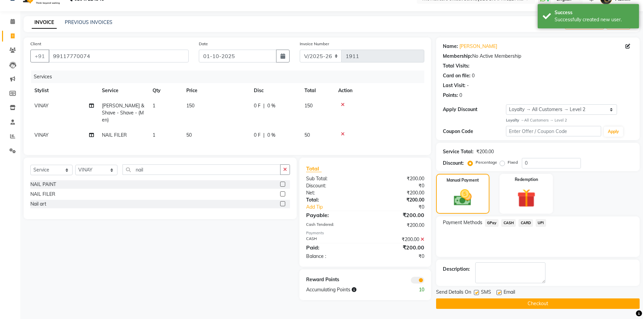
click at [530, 303] on button "Checkout" at bounding box center [538, 303] width 204 height 10
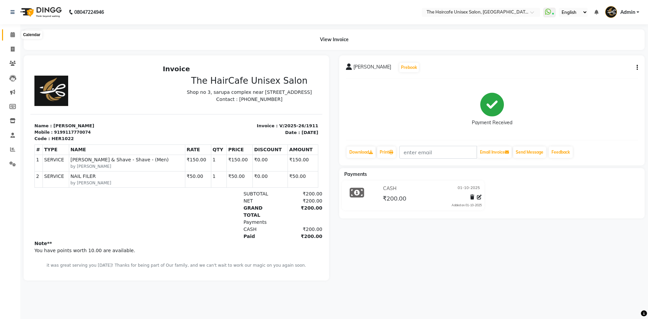
click at [11, 36] on icon at bounding box center [12, 34] width 4 height 5
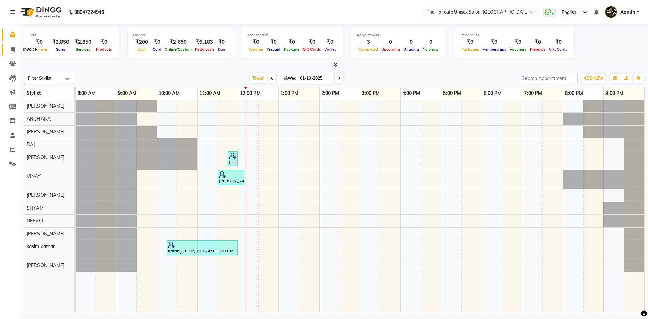
click at [14, 50] on icon at bounding box center [13, 49] width 4 height 5
select select "7412"
select select "service"
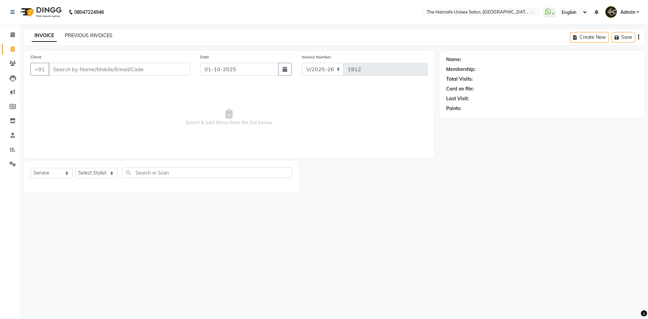
click at [87, 34] on link "PREVIOUS INVOICES" at bounding box center [89, 35] width 48 height 6
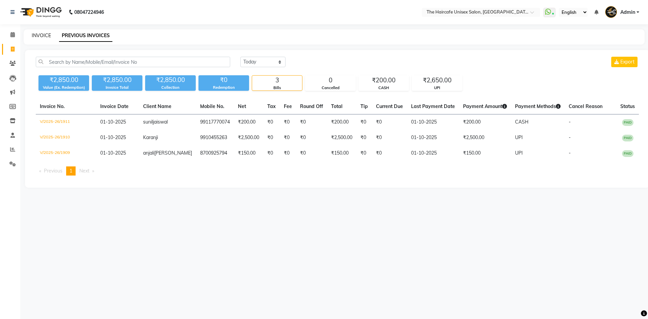
click at [47, 37] on link "INVOICE" at bounding box center [41, 35] width 19 height 6
select select "7412"
select select "service"
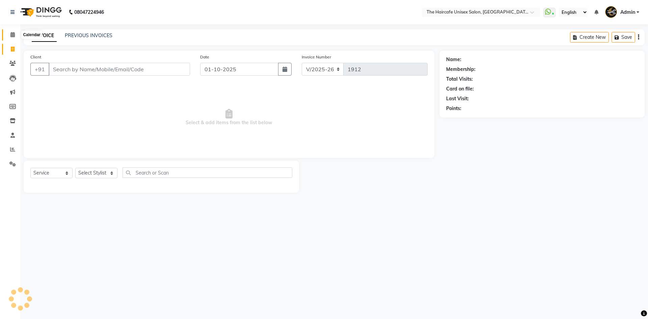
click at [12, 34] on icon at bounding box center [12, 34] width 4 height 5
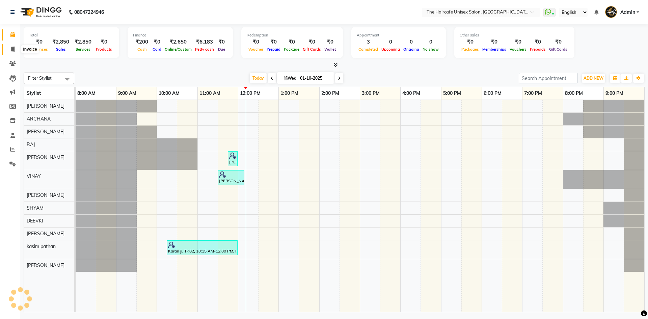
click at [12, 48] on icon at bounding box center [13, 49] width 4 height 5
select select "service"
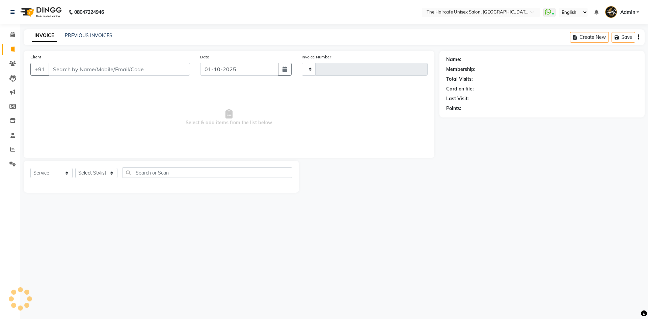
type input "1912"
select select "7412"
click at [10, 35] on icon at bounding box center [12, 34] width 4 height 5
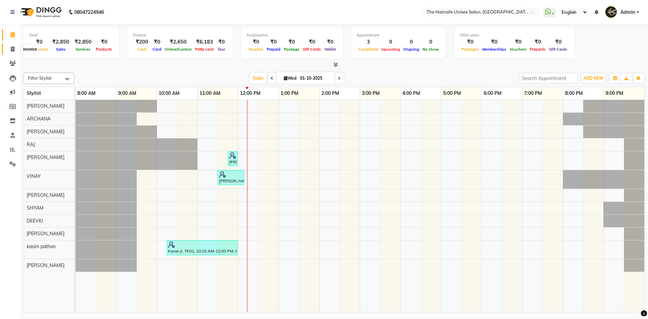
click at [15, 46] on span at bounding box center [13, 50] width 12 height 8
select select "service"
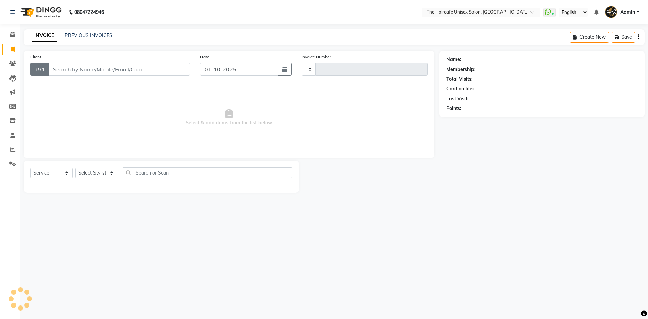
type input "1912"
select select "7412"
click at [95, 172] on select "Select Stylist [PERSON_NAME] ARCHANA DEEVKI KAJAL [PERSON_NAME] pathan [PERSON_…" at bounding box center [96, 173] width 42 height 10
click at [112, 72] on input "Client" at bounding box center [119, 69] width 141 height 13
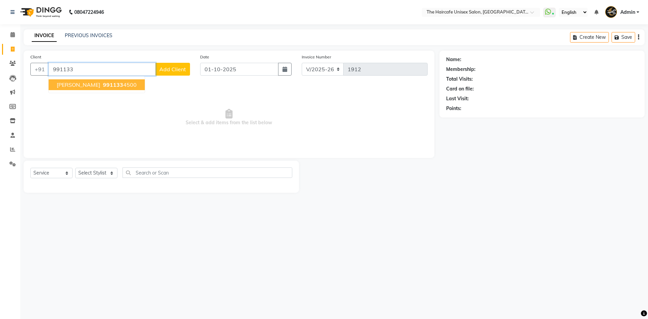
click at [104, 86] on span "991133" at bounding box center [113, 84] width 20 height 7
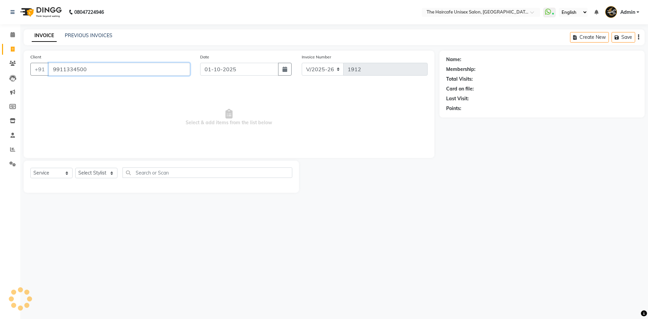
type input "9911334500"
click at [97, 173] on select "Select Stylist [PERSON_NAME] ARCHANA DEEVKI KAJAL [PERSON_NAME] pathan [PERSON_…" at bounding box center [96, 173] width 42 height 10
select select "1: Object"
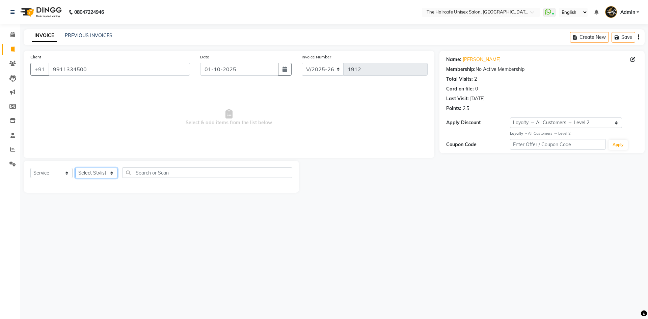
select select "64975"
click at [75, 168] on select "Select Stylist [PERSON_NAME] ARCHANA DEEVKI KAJAL [PERSON_NAME] pathan [PERSON_…" at bounding box center [96, 173] width 42 height 10
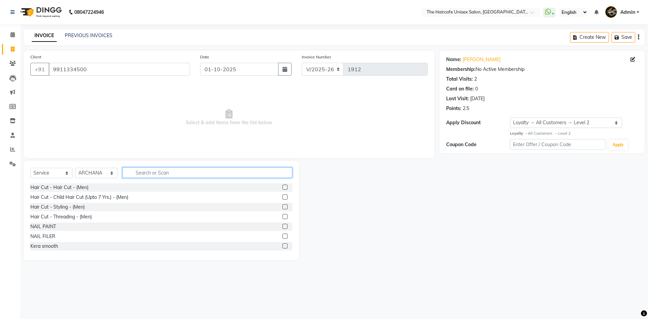
click at [246, 171] on input "text" at bounding box center [208, 172] width 170 height 10
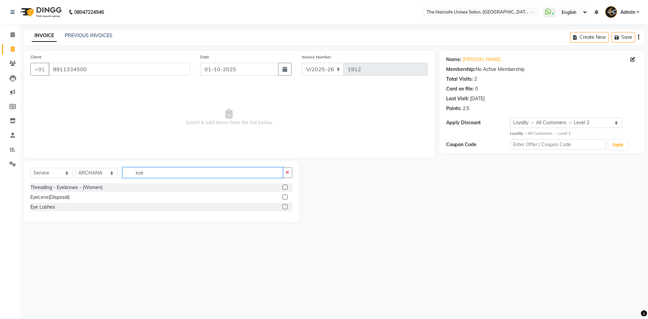
type input "eye"
click at [287, 186] on label at bounding box center [285, 187] width 5 height 5
click at [287, 186] on input "checkbox" at bounding box center [285, 187] width 4 height 4
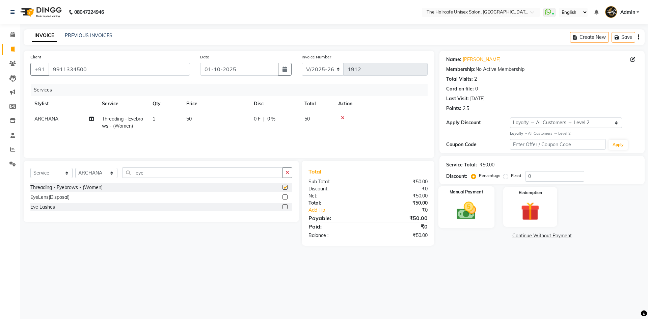
checkbox input "false"
click at [472, 207] on img at bounding box center [466, 210] width 31 height 22
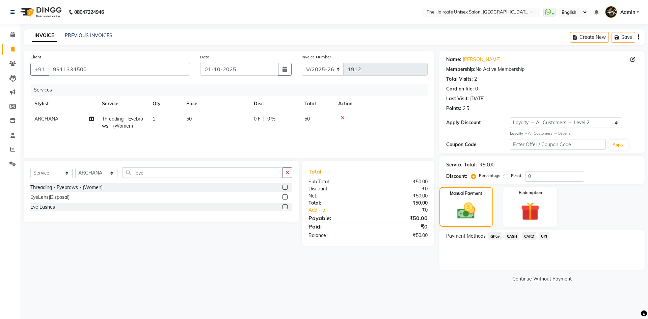
click at [514, 237] on span "CASH" at bounding box center [512, 236] width 15 height 8
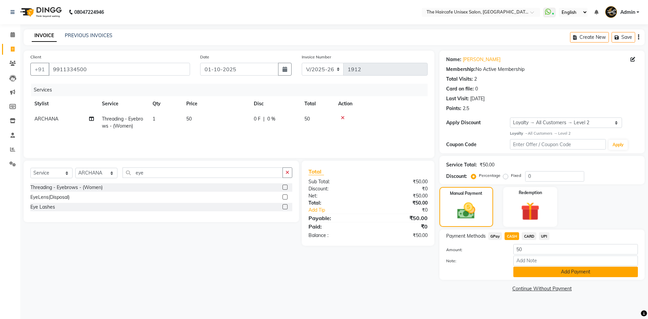
click at [523, 270] on button "Add Payment" at bounding box center [575, 272] width 125 height 10
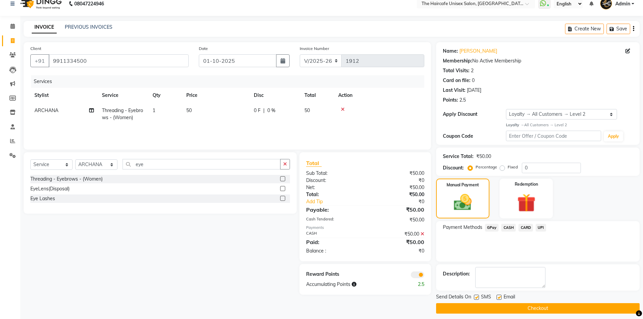
scroll to position [13, 0]
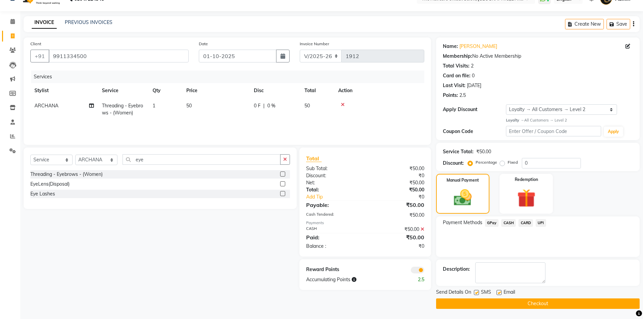
click at [514, 302] on button "Checkout" at bounding box center [538, 303] width 204 height 10
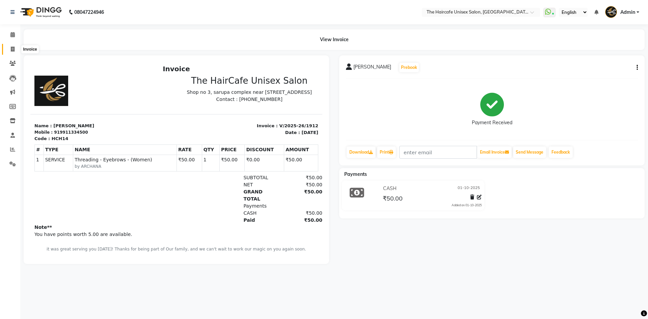
click at [13, 48] on icon at bounding box center [13, 49] width 4 height 5
select select "7412"
select select "service"
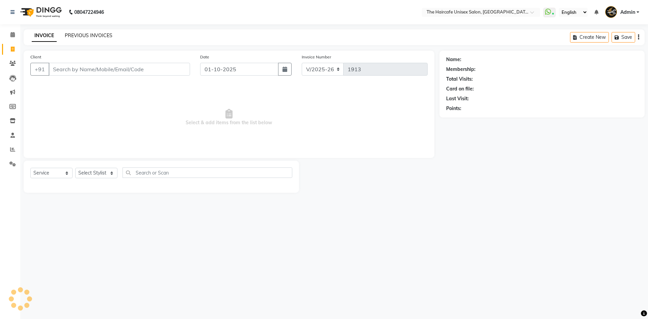
click at [79, 32] on link "PREVIOUS INVOICES" at bounding box center [89, 35] width 48 height 6
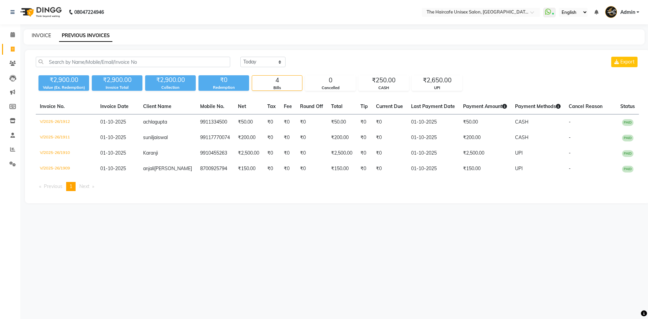
click at [46, 37] on link "INVOICE" at bounding box center [41, 35] width 19 height 6
select select "7412"
select select "service"
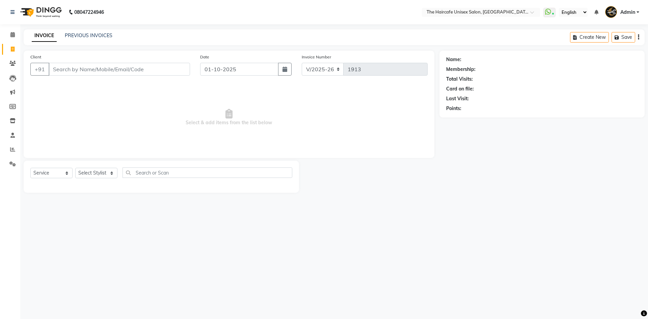
click at [110, 71] on input "Client" at bounding box center [119, 69] width 141 height 13
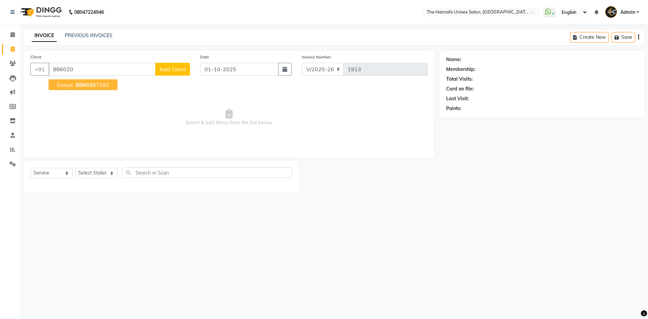
click at [74, 86] on ngb-highlight "886020 7282" at bounding box center [91, 84] width 35 height 7
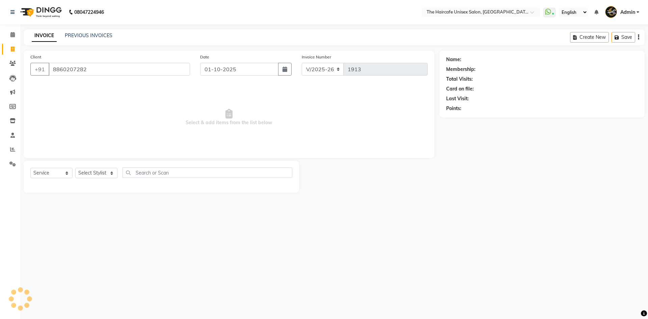
type input "8860207282"
select select "1: Object"
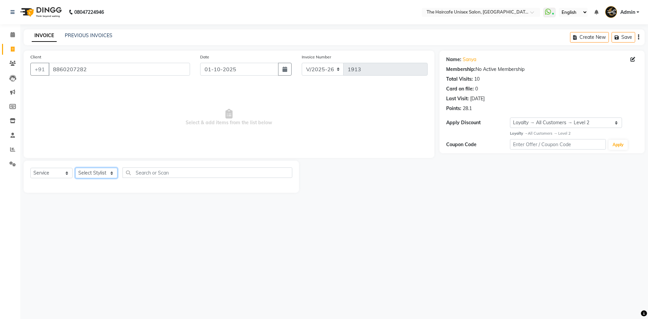
click at [96, 175] on select "Select Stylist [PERSON_NAME] ARCHANA DEEVKI KAJAL [PERSON_NAME] pathan [PERSON_…" at bounding box center [96, 173] width 42 height 10
select select "64974"
click at [75, 168] on select "Select Stylist [PERSON_NAME] ARCHANA DEEVKI KAJAL [PERSON_NAME] pathan [PERSON_…" at bounding box center [96, 173] width 42 height 10
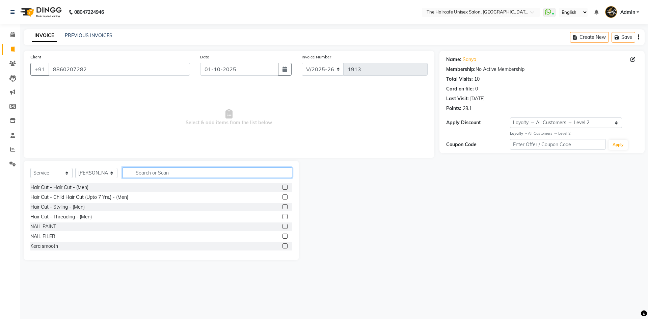
click at [205, 175] on input "text" at bounding box center [208, 172] width 170 height 10
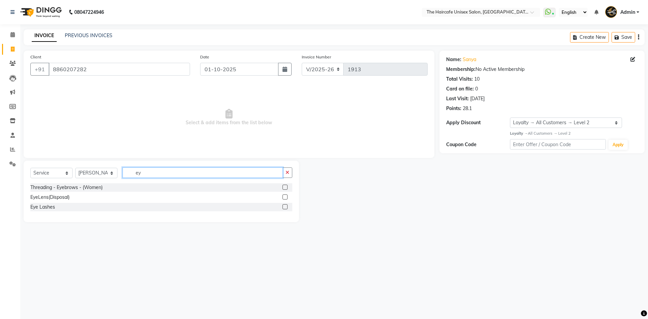
type input "ey"
click at [286, 187] on label at bounding box center [285, 187] width 5 height 5
click at [286, 187] on input "checkbox" at bounding box center [285, 187] width 4 height 4
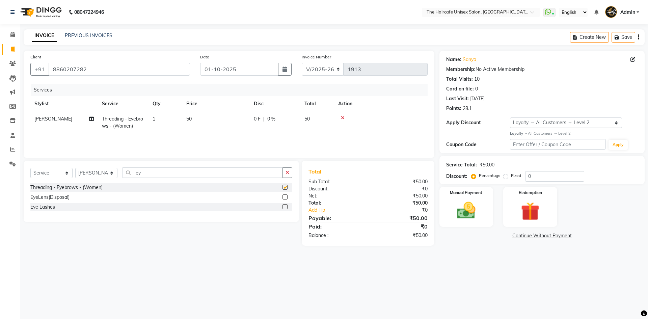
checkbox input "false"
click at [227, 176] on input "ey" at bounding box center [203, 172] width 160 height 10
type input "e"
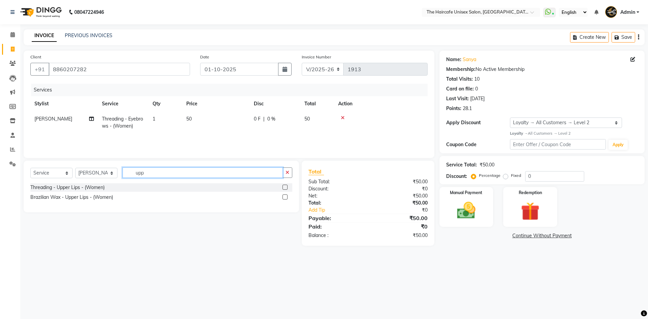
type input "upp"
click at [283, 188] on label at bounding box center [285, 187] width 5 height 5
click at [283, 188] on input "checkbox" at bounding box center [285, 187] width 4 height 4
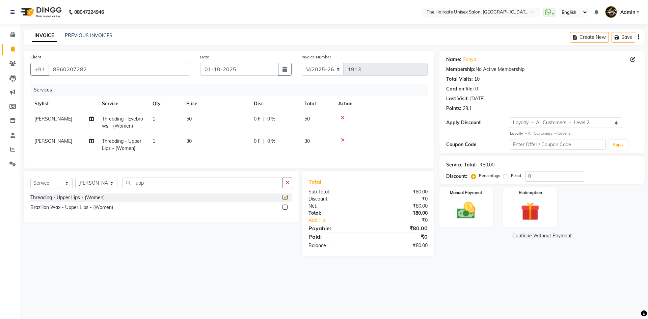
checkbox input "false"
click at [253, 188] on input "upp" at bounding box center [203, 183] width 160 height 10
type input "u"
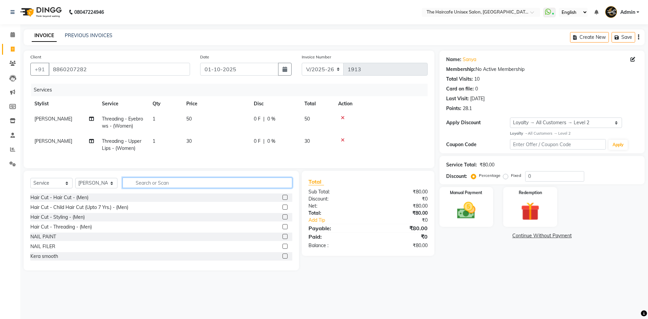
click at [227, 188] on input "text" at bounding box center [208, 183] width 170 height 10
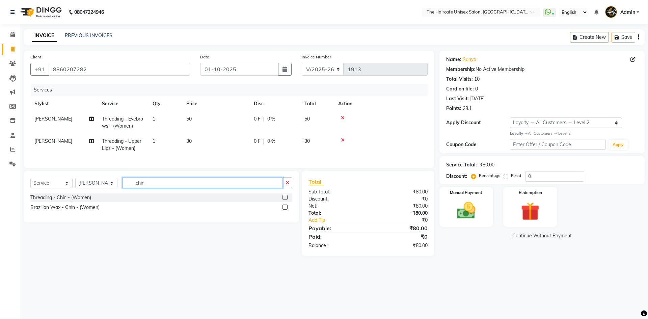
type input "chin"
click at [285, 200] on label at bounding box center [285, 197] width 5 height 5
click at [285, 200] on input "checkbox" at bounding box center [285, 197] width 4 height 4
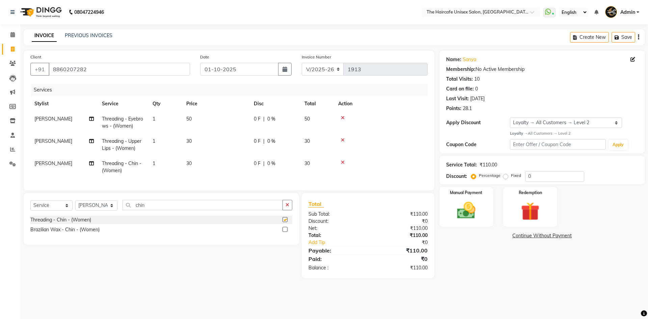
checkbox input "false"
click at [476, 205] on img at bounding box center [466, 210] width 31 height 22
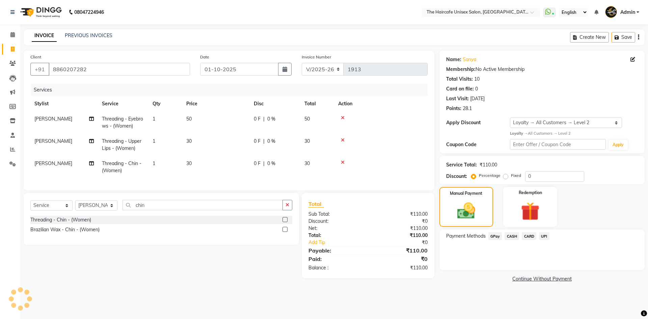
click at [542, 234] on span "UPI" at bounding box center [544, 236] width 10 height 8
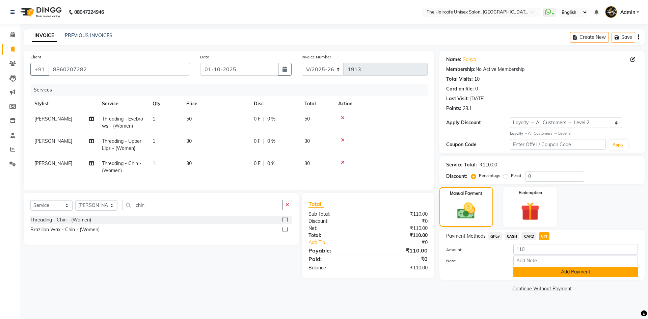
click at [564, 273] on button "Add Payment" at bounding box center [575, 272] width 125 height 10
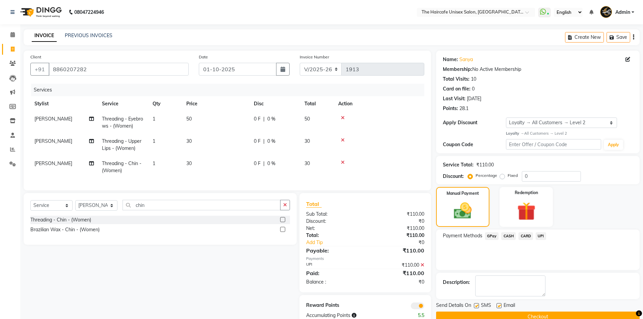
click at [560, 317] on button "Checkout" at bounding box center [538, 317] width 204 height 10
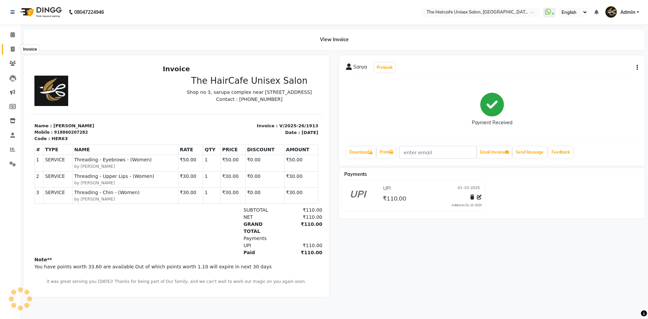
click at [11, 51] on icon at bounding box center [13, 49] width 4 height 5
select select "service"
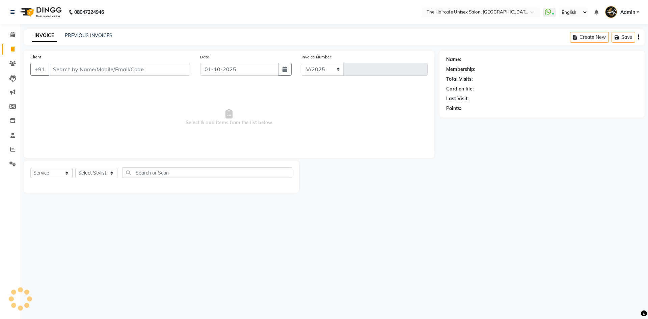
select select "7412"
type input "1914"
click at [68, 71] on input "Client" at bounding box center [119, 69] width 141 height 13
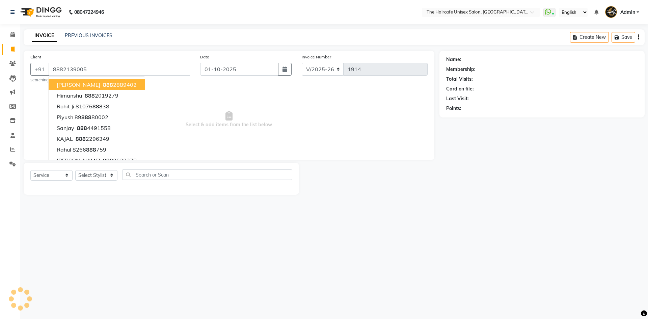
type input "8882139005"
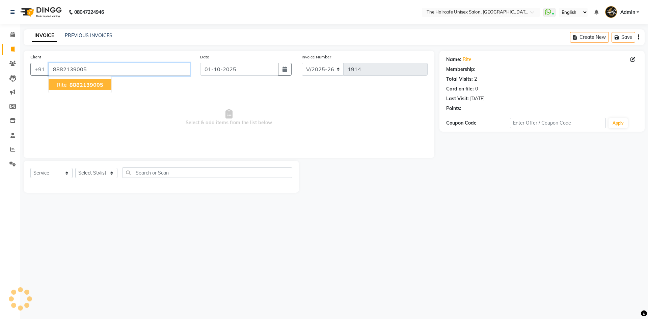
click at [103, 68] on input "8882139005" at bounding box center [119, 69] width 141 height 13
select select "1: Object"
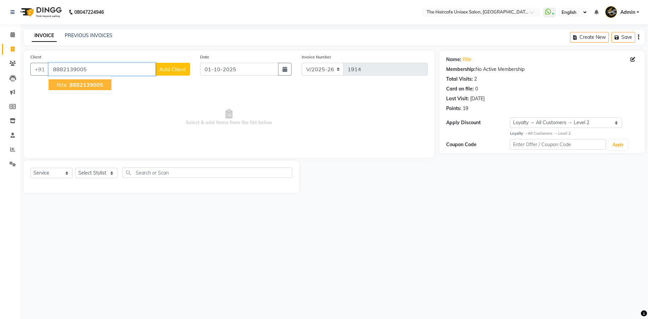
click at [105, 86] on button "Rite 8882139005" at bounding box center [80, 84] width 63 height 11
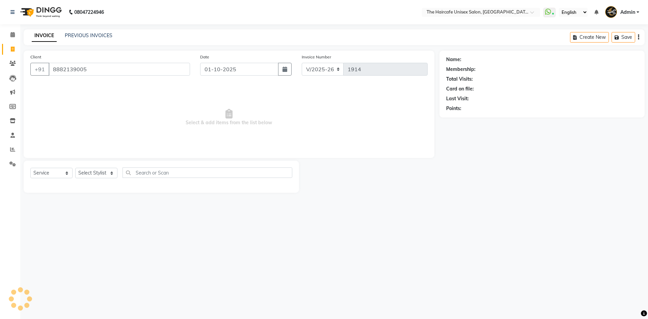
select select "1: Object"
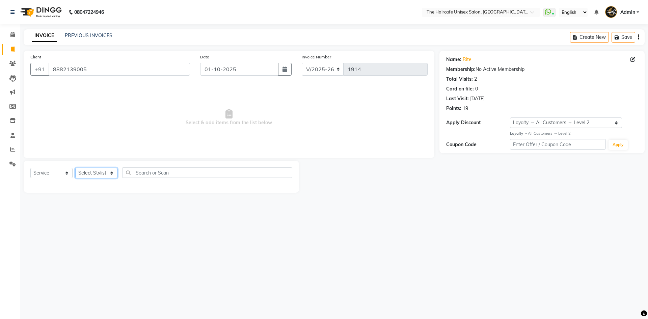
click at [100, 174] on select "Select Stylist [PERSON_NAME] ARCHANA DEEVKI KAJAL [PERSON_NAME] pathan [PERSON_…" at bounding box center [96, 173] width 42 height 10
select select "64976"
click at [75, 168] on select "Select Stylist [PERSON_NAME] ARCHANA DEEVKI KAJAL [PERSON_NAME] pathan [PERSON_…" at bounding box center [96, 173] width 42 height 10
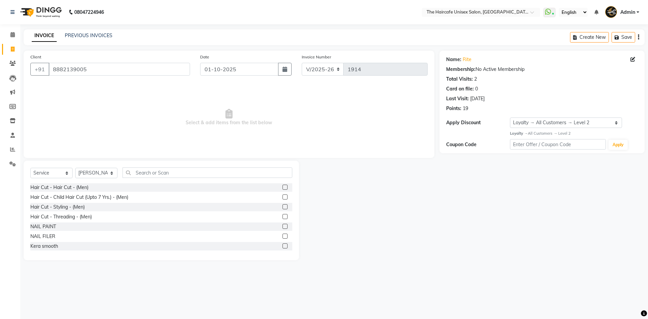
click at [283, 187] on label at bounding box center [285, 187] width 5 height 5
click at [283, 187] on input "checkbox" at bounding box center [285, 187] width 4 height 4
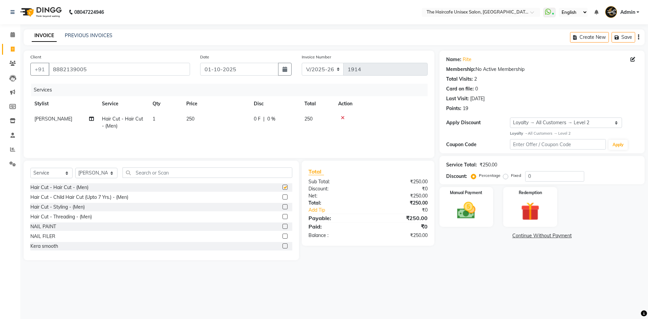
checkbox input "false"
click at [189, 170] on input "text" at bounding box center [208, 172] width 170 height 10
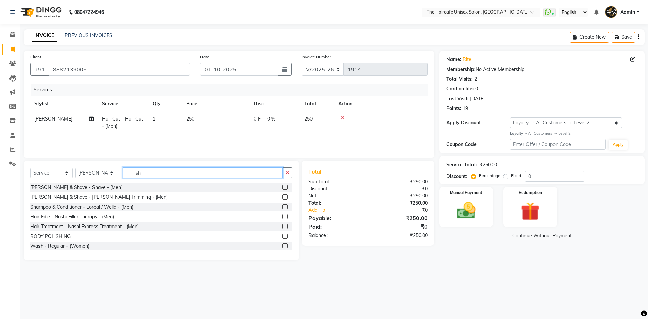
type input "sh"
click at [283, 189] on label at bounding box center [285, 187] width 5 height 5
click at [283, 189] on input "checkbox" at bounding box center [285, 187] width 4 height 4
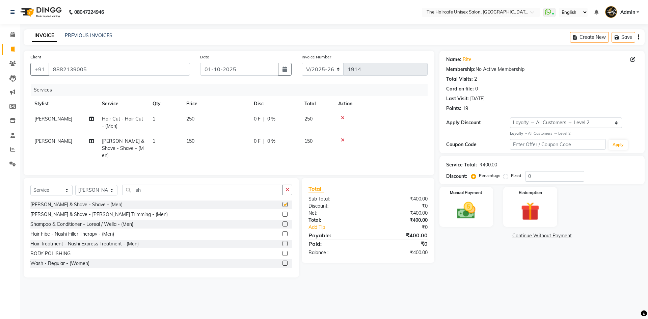
checkbox input "false"
click at [197, 187] on input "sh" at bounding box center [203, 190] width 160 height 10
type input "s"
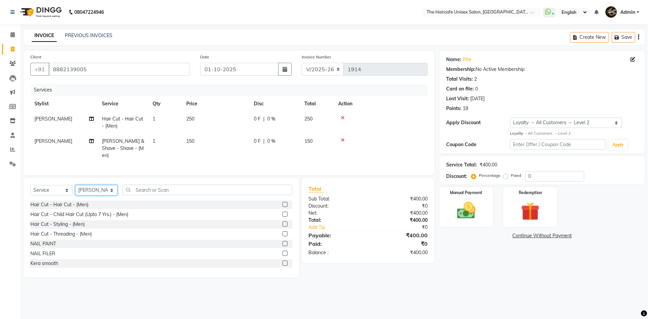
click at [99, 188] on select "Select Stylist [PERSON_NAME] ARCHANA DEEVKI KAJAL [PERSON_NAME] pathan [PERSON_…" at bounding box center [96, 190] width 42 height 10
select select "65654"
click at [75, 185] on select "Select Stylist [PERSON_NAME] ARCHANA DEEVKI KAJAL [PERSON_NAME] pathan [PERSON_…" at bounding box center [96, 190] width 42 height 10
click at [189, 190] on input "text" at bounding box center [208, 190] width 170 height 10
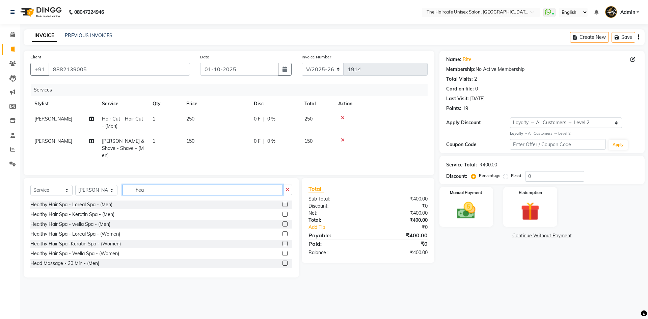
type input "hea"
click at [283, 261] on label at bounding box center [285, 263] width 5 height 5
click at [283, 261] on input "checkbox" at bounding box center [285, 263] width 4 height 4
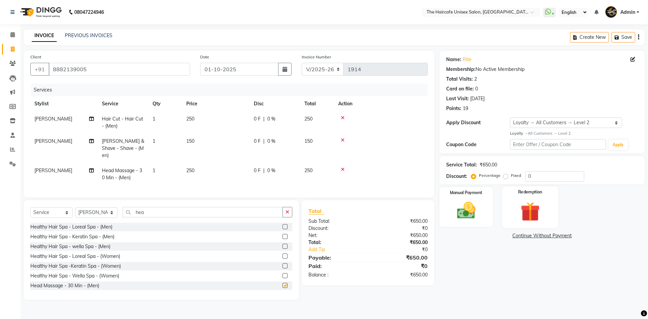
checkbox input "false"
click at [535, 177] on input "0" at bounding box center [554, 176] width 59 height 10
type input "1"
click at [511, 175] on label "Fixed" at bounding box center [516, 175] width 10 height 6
click at [506, 175] on input "Fixed" at bounding box center [507, 175] width 5 height 5
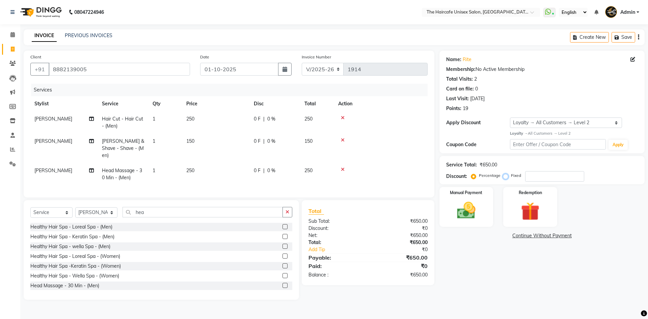
radio input "true"
click at [550, 179] on input "number" at bounding box center [554, 176] width 59 height 10
type input "1"
click at [553, 176] on input "number" at bounding box center [554, 176] width 59 height 10
type input "151"
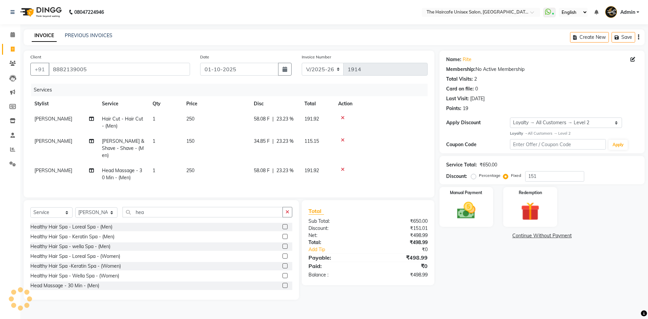
click at [289, 167] on span "23.23 %" at bounding box center [284, 170] width 17 height 7
select select "65654"
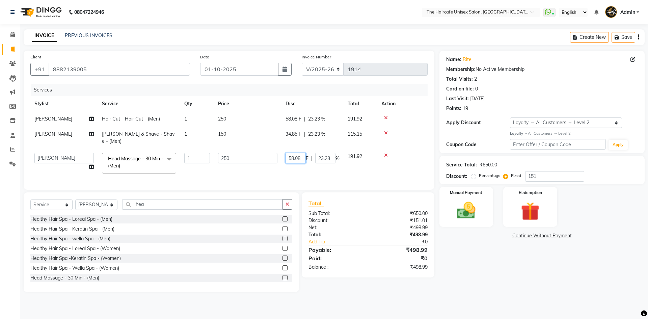
click at [302, 153] on input "58.08" at bounding box center [296, 158] width 20 height 10
type input "58.09"
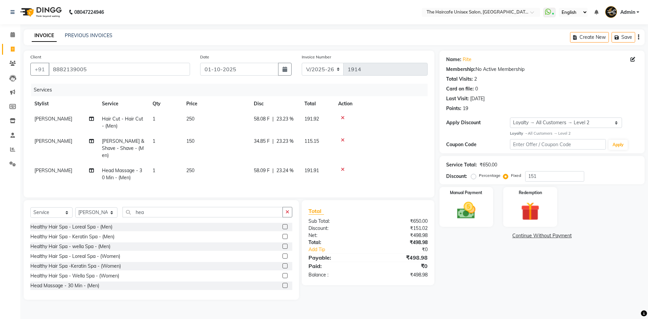
click at [347, 163] on tr "[PERSON_NAME] Head Massage - 30 Min - (Men) 1 250 58.09 F | 23.24 % 191.91" at bounding box center [228, 174] width 397 height 22
click at [270, 167] on span "58.09 F" at bounding box center [262, 170] width 16 height 7
select select "65654"
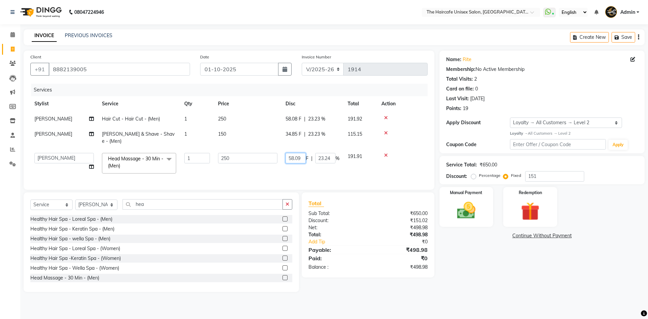
click at [301, 153] on input "58.09" at bounding box center [296, 158] width 20 height 10
type input "58.07"
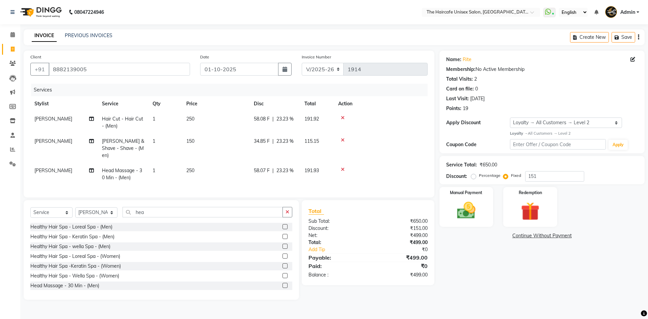
click at [305, 170] on tr "[PERSON_NAME] Head Massage - 30 Min - (Men) 1 250 58.07 F | 23.23 % 191.93" at bounding box center [228, 174] width 397 height 22
click at [476, 211] on img at bounding box center [466, 210] width 31 height 22
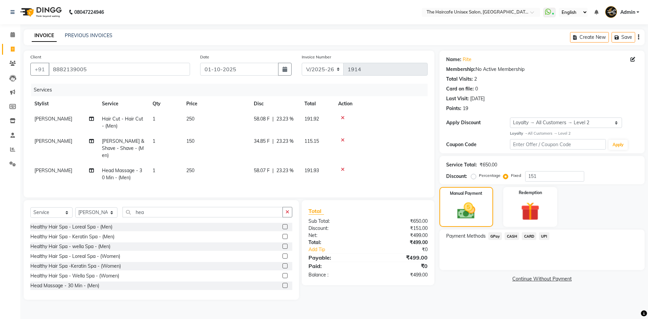
click at [541, 237] on span "UPI" at bounding box center [544, 236] width 10 height 8
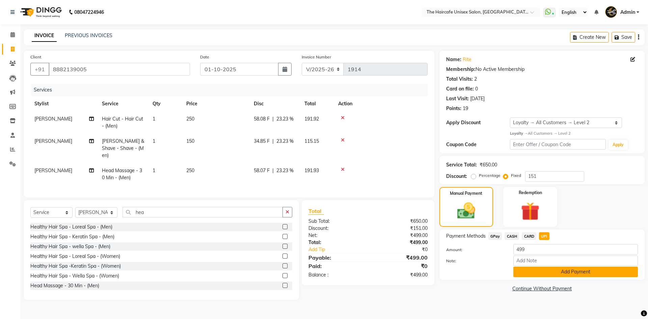
click at [573, 271] on button "Add Payment" at bounding box center [575, 272] width 125 height 10
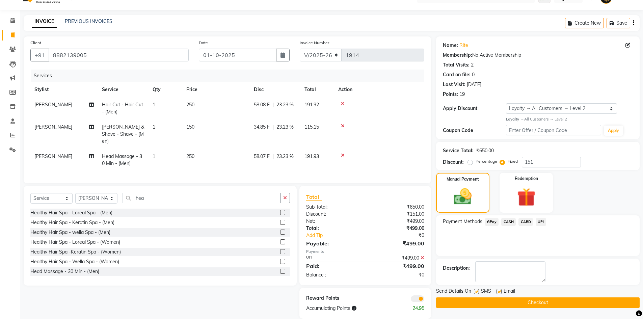
scroll to position [22, 0]
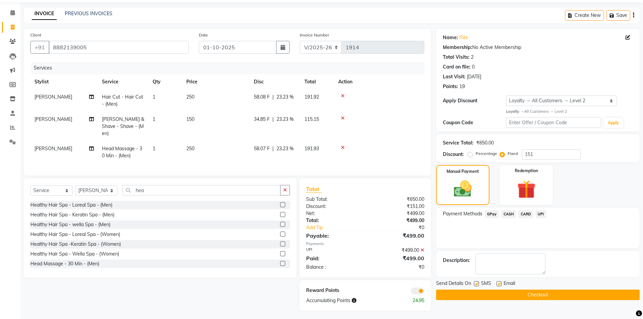
click at [536, 296] on button "Checkout" at bounding box center [538, 295] width 204 height 10
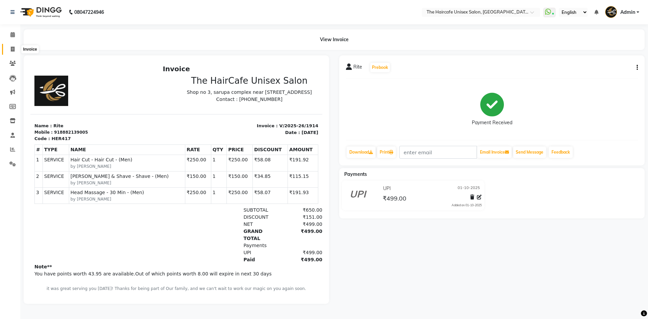
click at [11, 49] on icon at bounding box center [13, 49] width 4 height 5
select select "service"
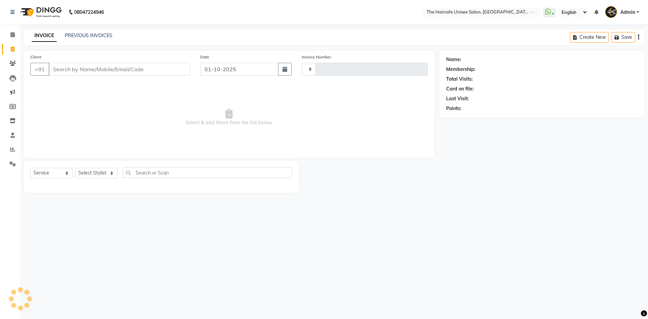
type input "1915"
select select "7412"
click at [140, 50] on main "INVOICE PREVIOUS INVOICES Create New Save Client +91 Date [DATE] Invoice Number…" at bounding box center [334, 115] width 628 height 173
click at [132, 54] on div "Client +91" at bounding box center [110, 67] width 170 height 28
click at [104, 169] on select "Select Stylist [PERSON_NAME] ARCHANA DEEVKI KAJAL [PERSON_NAME] pathan [PERSON_…" at bounding box center [96, 173] width 42 height 10
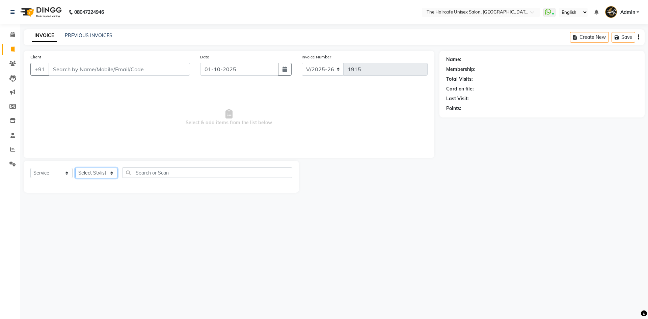
select select "64974"
click at [75, 168] on select "Select Stylist [PERSON_NAME] ARCHANA DEEVKI KAJAL [PERSON_NAME] pathan [PERSON_…" at bounding box center [96, 173] width 42 height 10
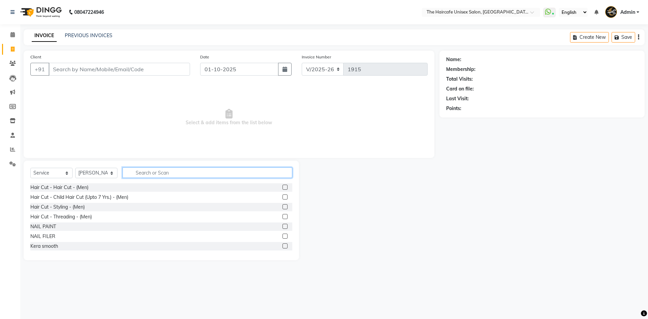
click at [148, 171] on input "text" at bounding box center [208, 172] width 170 height 10
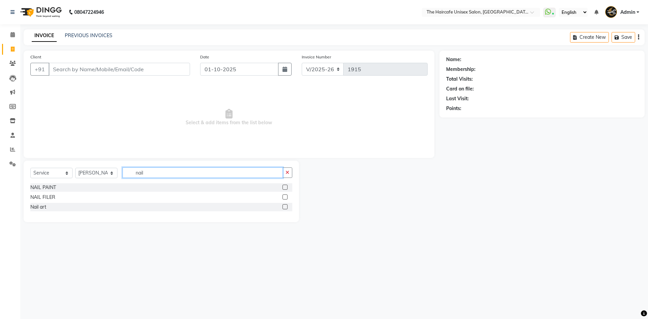
type input "nail"
click at [283, 208] on label at bounding box center [285, 206] width 5 height 5
click at [283, 208] on input "checkbox" at bounding box center [285, 207] width 4 height 4
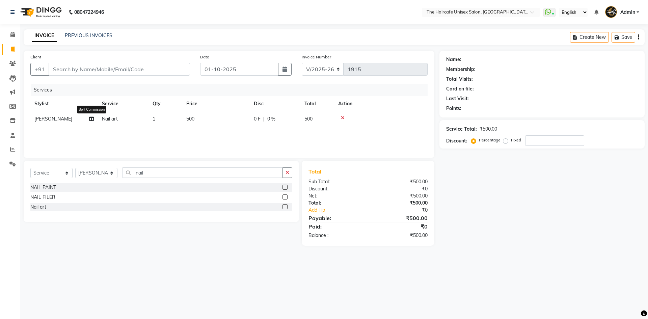
click at [91, 118] on icon at bounding box center [91, 118] width 5 height 5
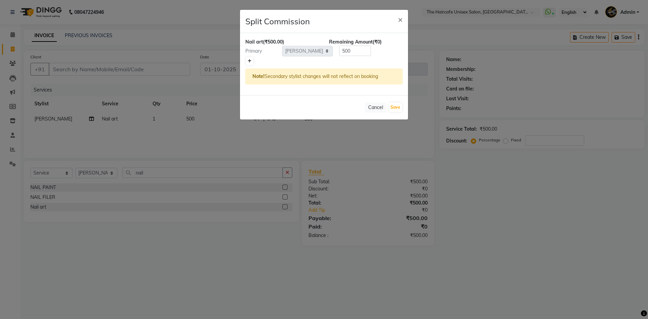
click at [250, 59] on icon at bounding box center [250, 61] width 4 height 4
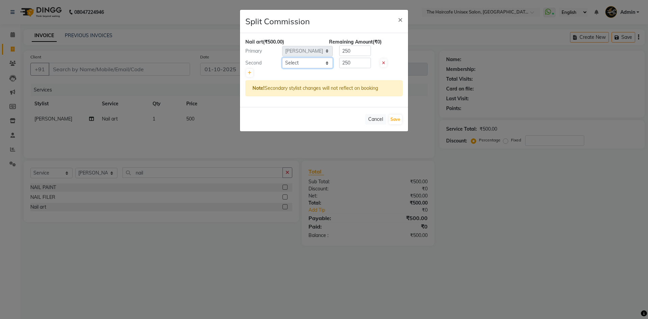
click at [295, 64] on select "Select [PERSON_NAME] ARCHANA DEEVKI KAJAL [PERSON_NAME] pathan [PERSON_NAME] [P…" at bounding box center [307, 63] width 51 height 10
click at [282, 58] on select "Select [PERSON_NAME] ARCHANA DEEVKI KAJAL [PERSON_NAME] pathan [PERSON_NAME] [P…" at bounding box center [307, 63] width 51 height 10
drag, startPoint x: 364, startPoint y: 52, endPoint x: 333, endPoint y: 52, distance: 30.7
click at [333, 52] on div "250" at bounding box center [354, 51] width 42 height 10
drag, startPoint x: 357, startPoint y: 62, endPoint x: 333, endPoint y: 62, distance: 23.6
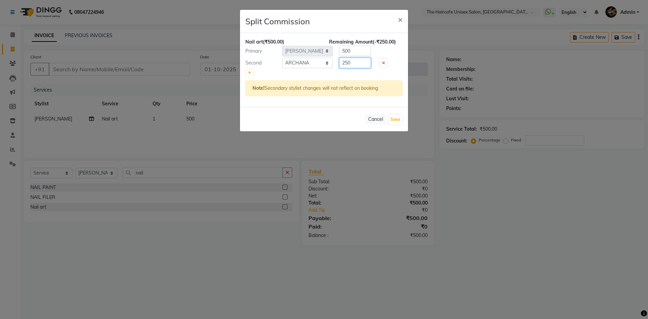
click at [334, 62] on div "250" at bounding box center [354, 63] width 42 height 10
click at [397, 121] on button "Save" at bounding box center [395, 119] width 13 height 9
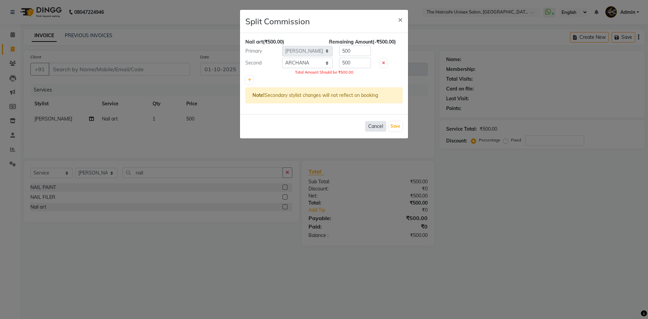
click at [379, 130] on button "Cancel" at bounding box center [375, 126] width 21 height 10
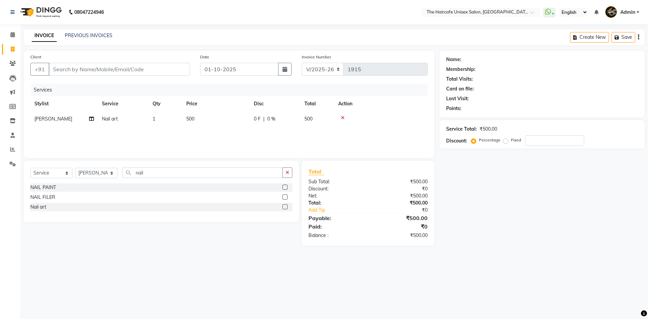
click at [216, 111] on td "500" at bounding box center [216, 118] width 68 height 15
click at [223, 121] on input "500" at bounding box center [247, 120] width 59 height 10
click at [482, 210] on div "Name: Membership: Total Visits: Card on file: Last Visit: Points: Service Total…" at bounding box center [544, 148] width 210 height 195
drag, startPoint x: 155, startPoint y: 173, endPoint x: 123, endPoint y: 173, distance: 32.4
click at [123, 173] on input "nail" at bounding box center [203, 172] width 160 height 10
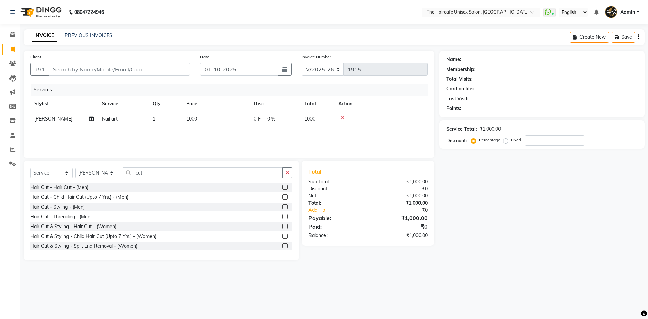
click at [283, 187] on label at bounding box center [285, 187] width 5 height 5
click at [283, 187] on input "checkbox" at bounding box center [285, 187] width 4 height 4
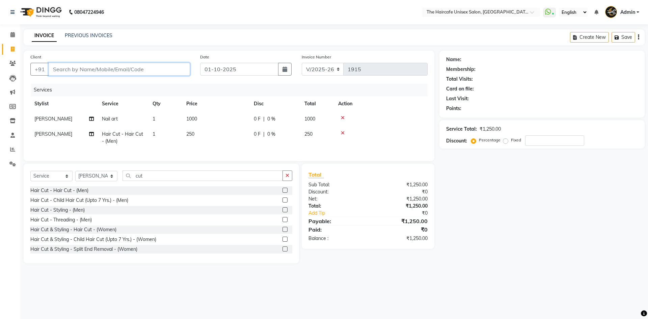
click at [121, 70] on input "Client" at bounding box center [119, 69] width 141 height 13
click at [168, 71] on span "Add Client" at bounding box center [172, 69] width 27 height 7
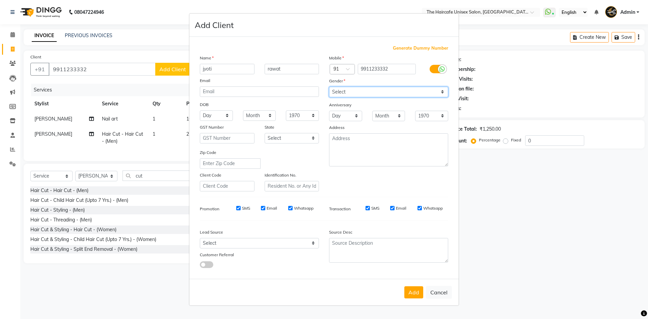
click at [368, 91] on select "Select [DEMOGRAPHIC_DATA] [DEMOGRAPHIC_DATA] Other Prefer Not To Say" at bounding box center [388, 92] width 119 height 10
click at [329, 87] on select "Select [DEMOGRAPHIC_DATA] [DEMOGRAPHIC_DATA] Other Prefer Not To Say" at bounding box center [388, 92] width 119 height 10
click at [417, 295] on button "Add" at bounding box center [413, 292] width 19 height 12
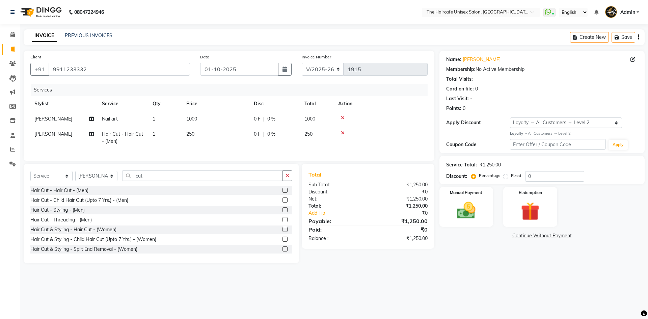
click at [54, 134] on span "[PERSON_NAME]" at bounding box center [53, 134] width 38 height 6
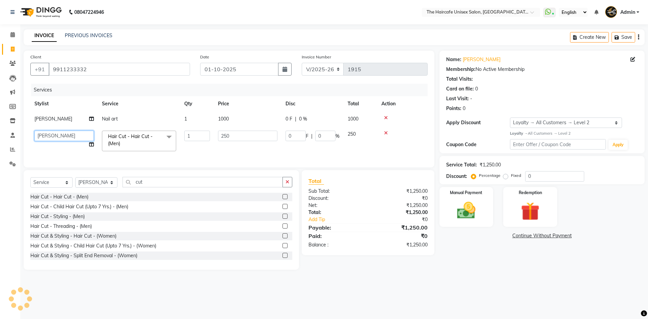
click at [54, 134] on select "[PERSON_NAME] [PERSON_NAME] KAJAL [PERSON_NAME] pathan [PERSON_NAME] [PERSON_NA…" at bounding box center [63, 136] width 59 height 10
click at [283, 238] on label at bounding box center [285, 235] width 5 height 5
click at [283, 238] on input "checkbox" at bounding box center [285, 236] width 4 height 4
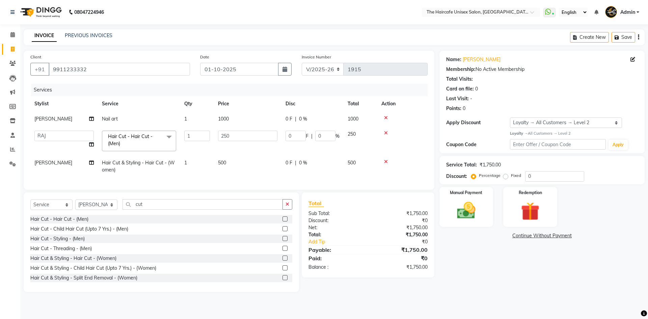
click at [386, 133] on icon at bounding box center [386, 133] width 4 height 5
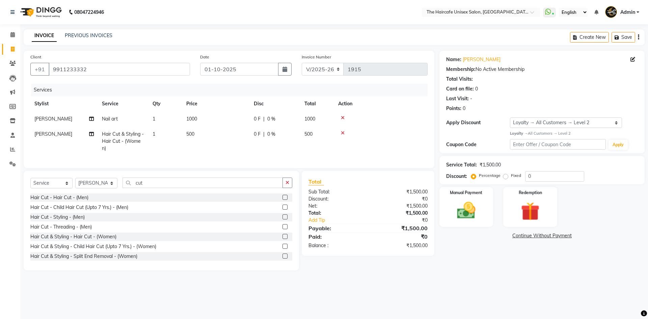
click at [71, 132] on td "[PERSON_NAME]" at bounding box center [64, 141] width 68 height 29
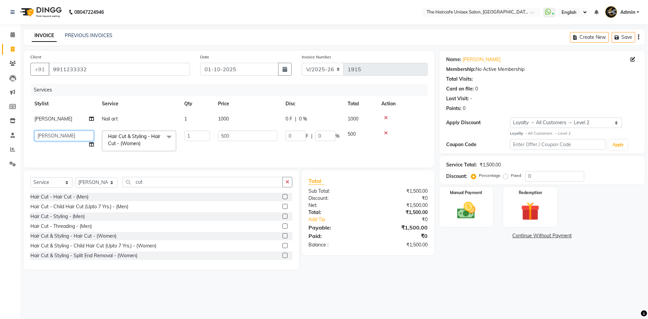
click at [69, 132] on select "[PERSON_NAME] [PERSON_NAME] KAJAL [PERSON_NAME] pathan [PERSON_NAME] [PERSON_NA…" at bounding box center [63, 136] width 59 height 10
click at [70, 139] on select "[PERSON_NAME] [PERSON_NAME] KAJAL [PERSON_NAME] pathan [PERSON_NAME] [PERSON_NA…" at bounding box center [63, 136] width 59 height 10
drag, startPoint x: 248, startPoint y: 140, endPoint x: 213, endPoint y: 139, distance: 35.4
click at [213, 139] on tr "[PERSON_NAME] ARCHANA DEEVKI KAJAL [PERSON_NAME] pathan [PERSON_NAME] [PERSON_N…" at bounding box center [228, 141] width 397 height 29
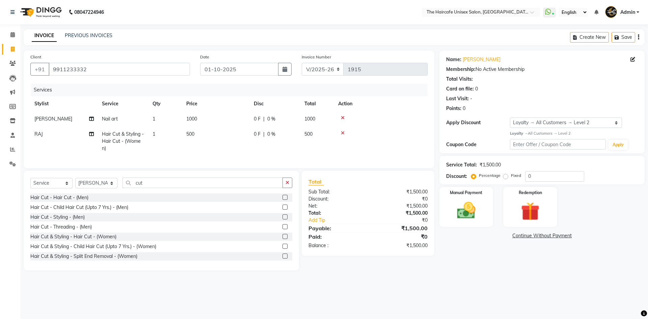
click at [467, 278] on main "INVOICE PREVIOUS INVOICES Create New Save Client [PHONE_NUMBER] Date [DATE] Inv…" at bounding box center [334, 154] width 628 height 251
click at [511, 177] on label "Fixed" at bounding box center [516, 175] width 10 height 6
click at [506, 177] on input "Fixed" at bounding box center [507, 175] width 5 height 5
click at [536, 179] on input "0" at bounding box center [554, 176] width 59 height 10
click at [476, 197] on div "Manual Payment" at bounding box center [466, 207] width 56 height 42
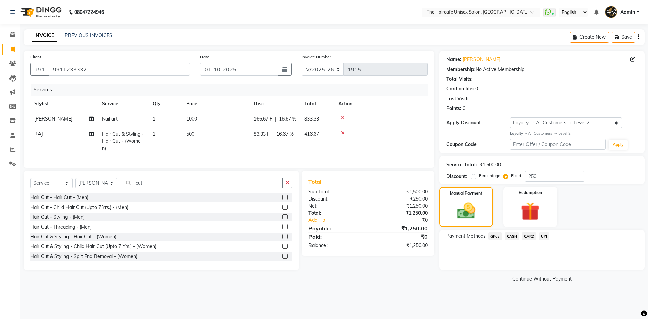
click at [547, 238] on span "UPI" at bounding box center [544, 236] width 10 height 8
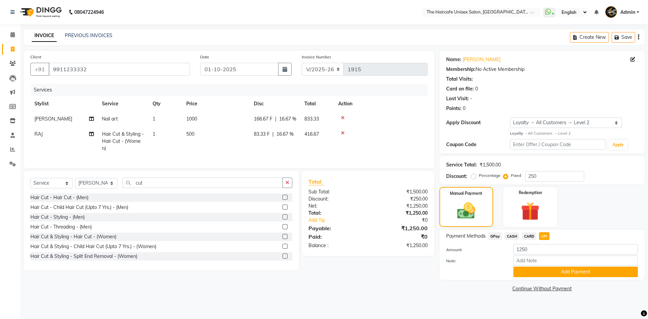
click at [57, 120] on td "[PERSON_NAME]" at bounding box center [64, 118] width 68 height 15
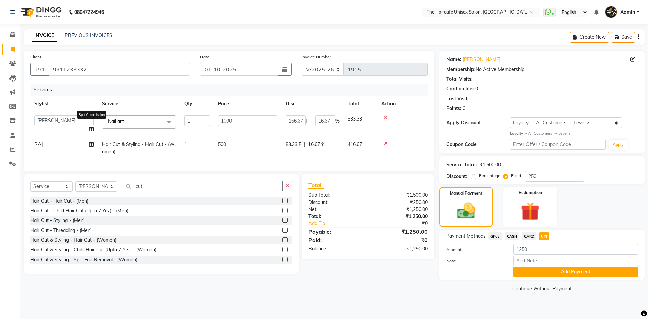
click at [90, 129] on icon at bounding box center [91, 129] width 5 height 5
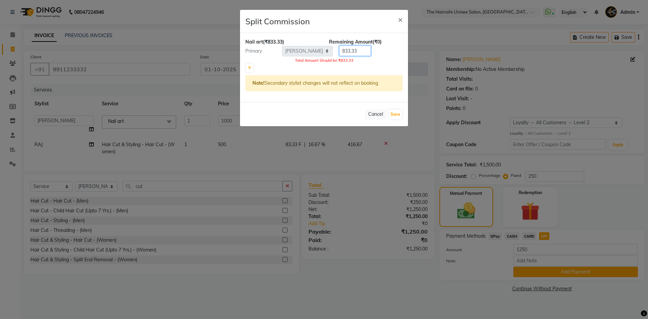
drag, startPoint x: 361, startPoint y: 51, endPoint x: 341, endPoint y: 51, distance: 20.9
click at [341, 51] on input "833.33" at bounding box center [355, 51] width 32 height 10
click at [247, 69] on link at bounding box center [249, 68] width 7 height 8
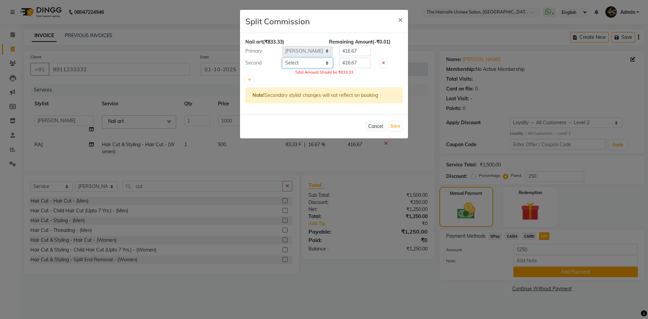
click at [297, 63] on select "Select [PERSON_NAME] ARCHANA DEEVKI KAJAL [PERSON_NAME] pathan [PERSON_NAME] [P…" at bounding box center [307, 63] width 51 height 10
click at [282, 58] on select "Select [PERSON_NAME] ARCHANA DEEVKI KAJAL [PERSON_NAME] pathan [PERSON_NAME] [P…" at bounding box center [307, 63] width 51 height 10
drag, startPoint x: 363, startPoint y: 61, endPoint x: 333, endPoint y: 63, distance: 29.8
click at [333, 63] on div "416.67" at bounding box center [354, 63] width 42 height 10
click at [330, 81] on div at bounding box center [323, 79] width 157 height 9
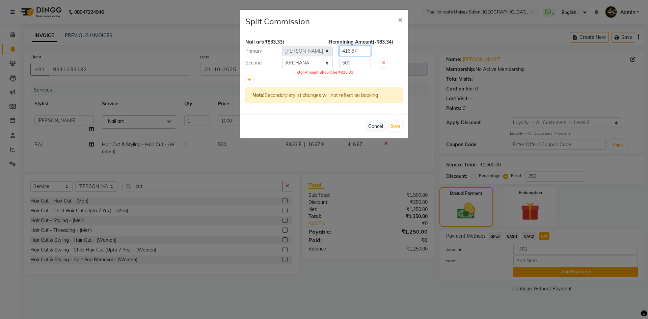
click at [328, 49] on div "Primary Select [PERSON_NAME] ARCHANA DEEVKI KAJAL [PERSON_NAME] pathan [PERSON_…" at bounding box center [323, 51] width 167 height 11
click at [323, 86] on div "Nail art (₹833.33) Remaining Amount (-₹166.67) Primary Select [PERSON_NAME] ARC…" at bounding box center [324, 73] width 168 height 81
click at [390, 125] on button "Save" at bounding box center [395, 126] width 13 height 9
click at [376, 124] on button "Cancel" at bounding box center [375, 126] width 21 height 10
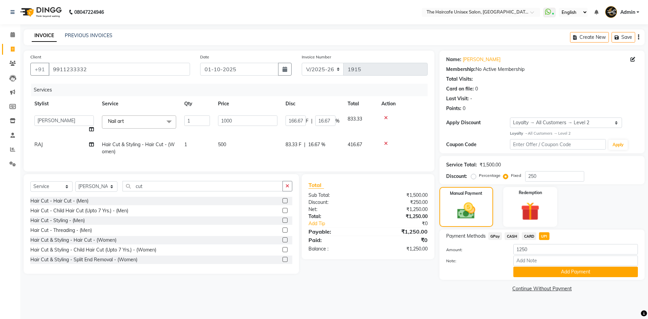
click at [405, 286] on div "Client [PHONE_NUMBER] Date [DATE] Invoice Number V/2025 V/[PHONE_NUMBER] Servic…" at bounding box center [229, 172] width 421 height 243
click at [543, 181] on input "250" at bounding box center [554, 176] width 59 height 10
drag, startPoint x: 396, startPoint y: 287, endPoint x: 396, endPoint y: 282, distance: 4.8
click at [396, 287] on div "Client [PHONE_NUMBER] Date [DATE] Invoice Number V/2025 V/[PHONE_NUMBER] Servic…" at bounding box center [229, 172] width 421 height 243
click at [277, 144] on td "500" at bounding box center [248, 148] width 68 height 22
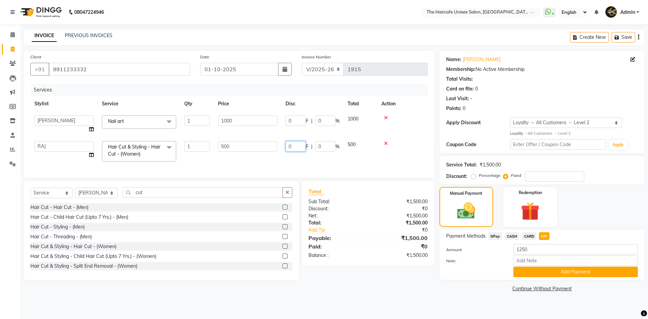
drag, startPoint x: 297, startPoint y: 144, endPoint x: 283, endPoint y: 142, distance: 14.3
click at [283, 142] on td "0 F | 0 %" at bounding box center [313, 151] width 62 height 29
click at [319, 164] on div "Services Stylist Service Qty Price Disc Total Action [PERSON_NAME] ARCHANA DEEV…" at bounding box center [228, 127] width 397 height 87
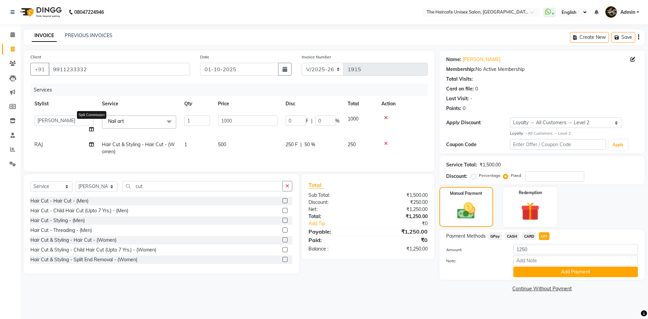
click at [90, 130] on icon at bounding box center [91, 129] width 5 height 5
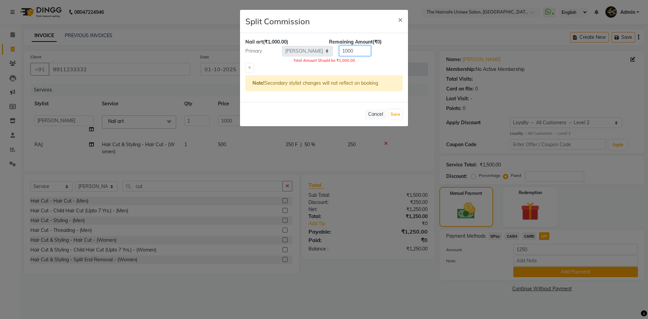
click at [331, 54] on div "Primary Select [PERSON_NAME] ARCHANA DEEVKI KAJAL [PERSON_NAME] pathan [PERSON_…" at bounding box center [323, 51] width 167 height 11
click at [321, 64] on div at bounding box center [323, 67] width 157 height 9
click at [251, 68] on icon at bounding box center [250, 68] width 4 height 4
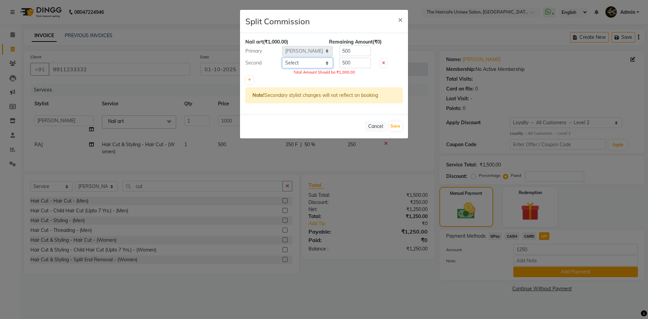
click at [310, 62] on select "Select [PERSON_NAME] ARCHANA DEEVKI KAJAL [PERSON_NAME] pathan [PERSON_NAME] [P…" at bounding box center [307, 63] width 51 height 10
click at [282, 58] on select "Select [PERSON_NAME] ARCHANA DEEVKI KAJAL [PERSON_NAME] pathan [PERSON_NAME] [P…" at bounding box center [307, 63] width 51 height 10
click at [309, 64] on select "Select [PERSON_NAME] ARCHANA DEEVKI KAJAL [PERSON_NAME] pathan [PERSON_NAME] [P…" at bounding box center [307, 63] width 51 height 10
click at [282, 58] on select "Select [PERSON_NAME] ARCHANA DEEVKI KAJAL [PERSON_NAME] pathan [PERSON_NAME] [P…" at bounding box center [307, 63] width 51 height 10
click at [390, 127] on button "Save" at bounding box center [395, 126] width 13 height 9
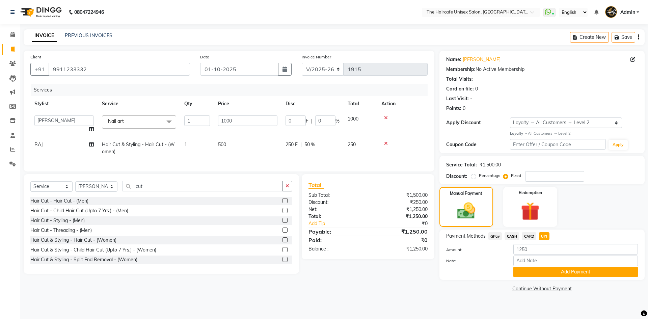
click at [451, 286] on link "Continue Without Payment" at bounding box center [542, 288] width 203 height 7
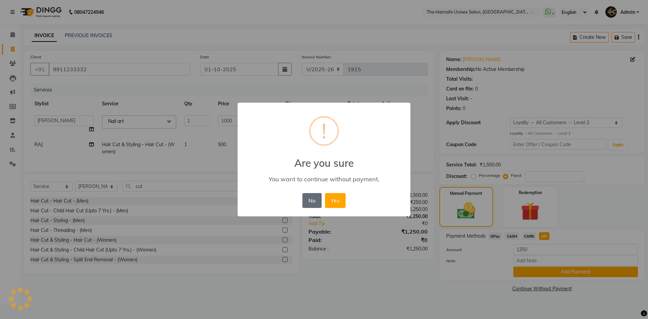
click at [310, 196] on button "No" at bounding box center [311, 200] width 19 height 15
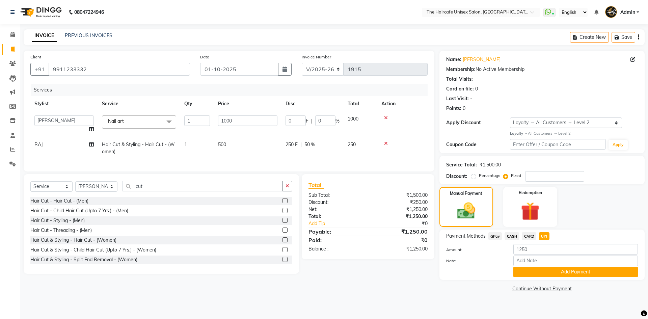
click at [528, 240] on span "CARD" at bounding box center [529, 236] width 15 height 8
click at [545, 235] on span "UPI" at bounding box center [544, 236] width 10 height 8
click at [545, 272] on button "Add Payment" at bounding box center [575, 272] width 125 height 10
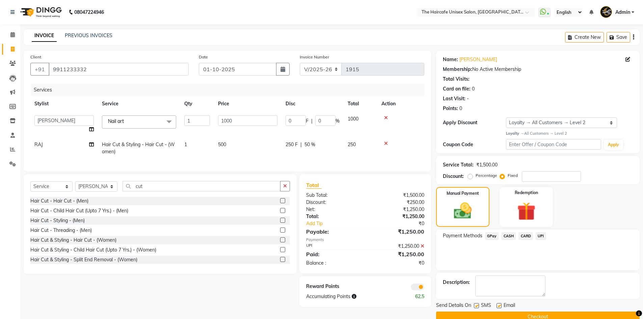
scroll to position [13, 0]
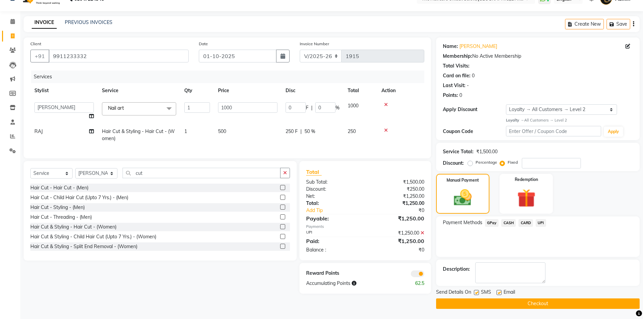
click at [530, 302] on button "Checkout" at bounding box center [538, 303] width 204 height 10
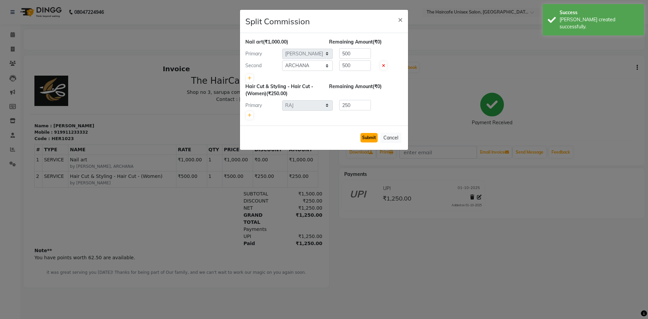
click at [371, 138] on button "Submit" at bounding box center [368, 137] width 17 height 9
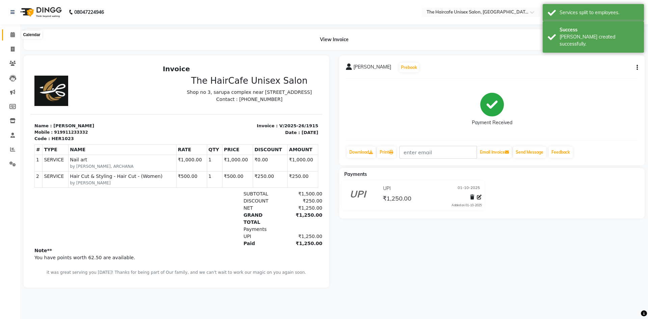
click at [14, 34] on icon at bounding box center [12, 34] width 4 height 5
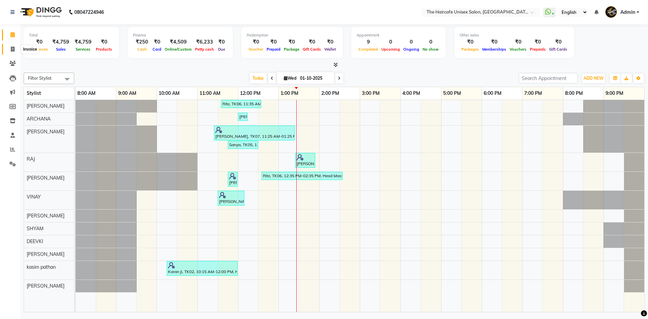
click at [11, 50] on icon at bounding box center [13, 49] width 4 height 5
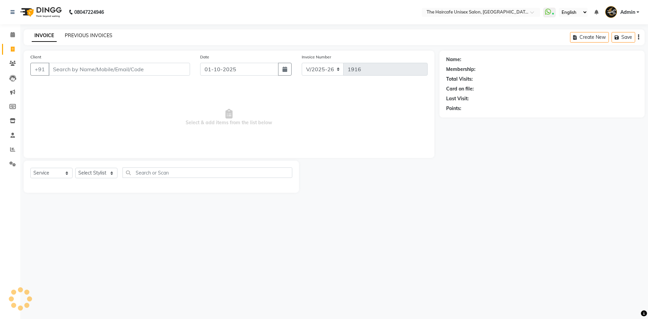
click at [95, 37] on link "PREVIOUS INVOICES" at bounding box center [89, 35] width 48 height 6
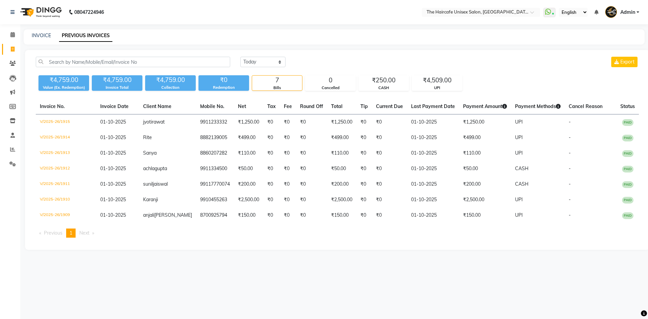
click at [51, 33] on div "INVOICE PREVIOUS INVOICES" at bounding box center [330, 35] width 613 height 7
click at [44, 36] on link "INVOICE" at bounding box center [41, 35] width 19 height 6
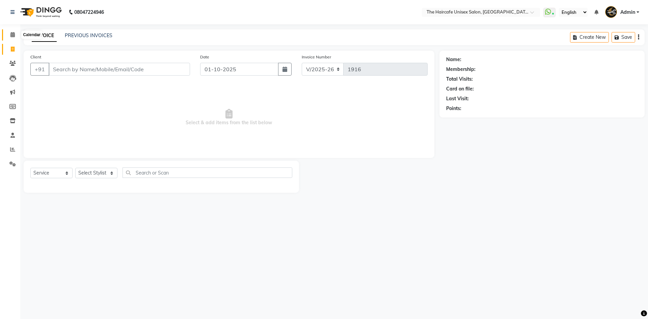
click at [16, 32] on span at bounding box center [13, 35] width 12 height 8
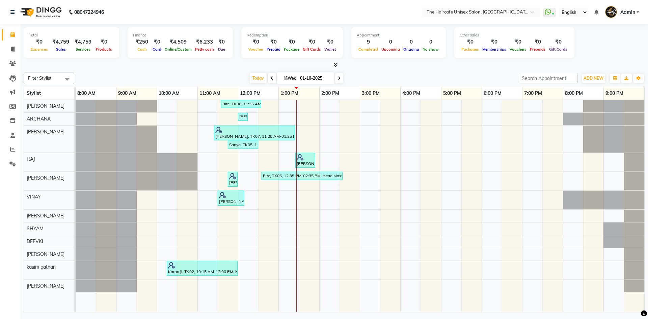
click at [335, 63] on icon at bounding box center [335, 64] width 4 height 5
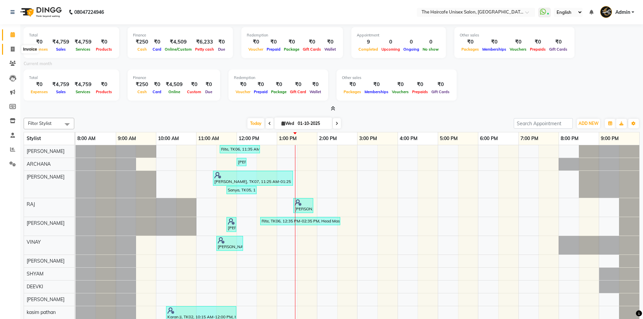
click at [14, 48] on icon at bounding box center [13, 49] width 4 height 5
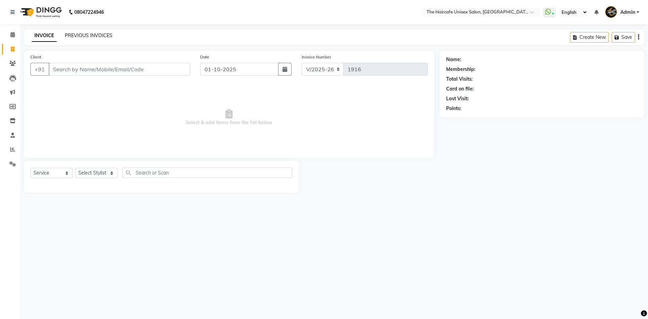
click at [81, 37] on link "PREVIOUS INVOICES" at bounding box center [89, 35] width 48 height 6
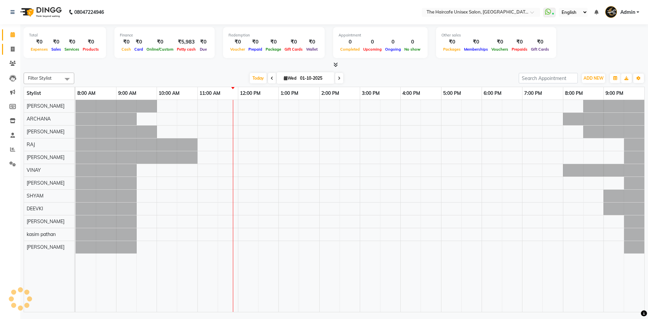
click at [13, 50] on icon at bounding box center [13, 49] width 4 height 5
select select "7412"
select select "service"
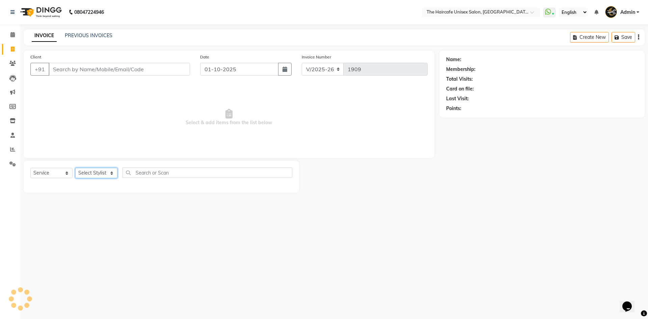
click at [104, 174] on select "Select Stylist" at bounding box center [96, 173] width 42 height 10
select select "65654"
click at [75, 168] on select "Select Stylist [PERSON_NAME] ARCHANA DEEVKI KAJAL [PERSON_NAME] pathan [PERSON_…" at bounding box center [96, 173] width 42 height 10
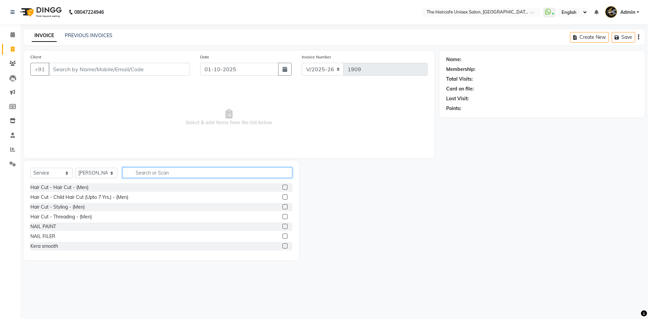
click at [152, 175] on input "text" at bounding box center [208, 172] width 170 height 10
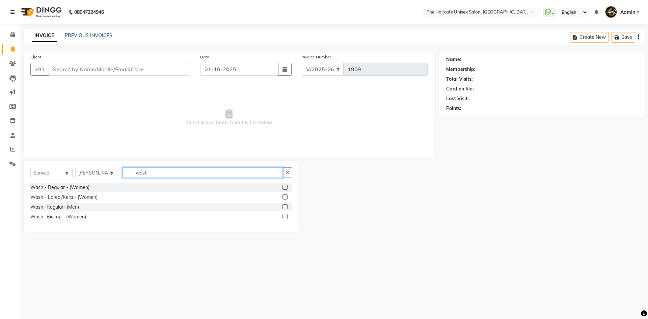
type input "wash"
click at [285, 185] on label at bounding box center [285, 187] width 5 height 5
click at [285, 185] on input "checkbox" at bounding box center [285, 187] width 4 height 4
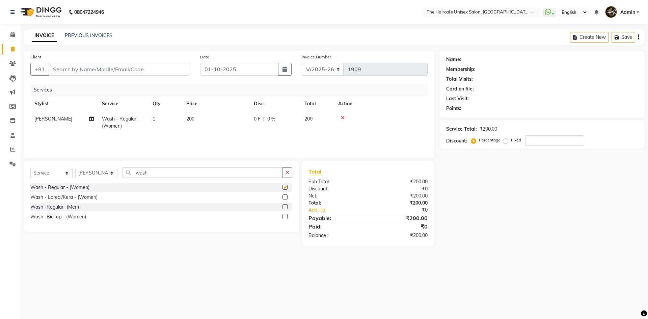
checkbox input "false"
click at [93, 69] on input "Client" at bounding box center [119, 69] width 141 height 13
click at [511, 141] on label "Fixed" at bounding box center [516, 140] width 10 height 6
click at [505, 141] on input "Fixed" at bounding box center [507, 140] width 5 height 5
radio input "true"
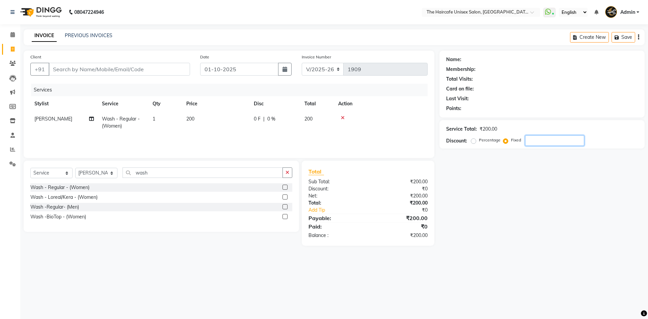
click at [529, 143] on input "number" at bounding box center [554, 140] width 59 height 10
type input "50"
click at [90, 71] on input "Client" at bounding box center [119, 69] width 141 height 13
type input "8"
radio input "true"
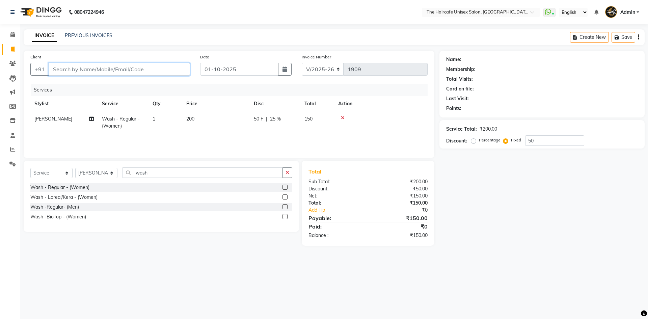
type input "0"
type input "8700925794"
click at [166, 64] on button "Add Client" at bounding box center [172, 69] width 35 height 13
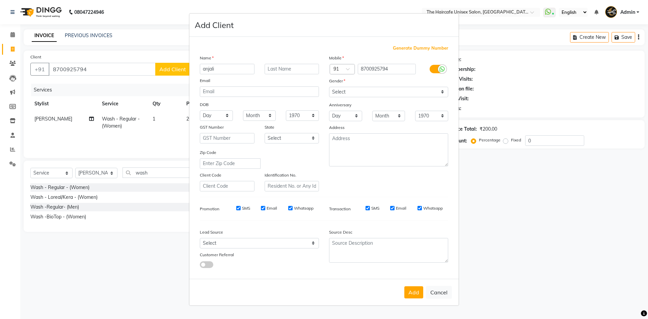
type input "anjali"
type input "[PERSON_NAME]"
click at [379, 95] on select "Select [DEMOGRAPHIC_DATA] [DEMOGRAPHIC_DATA] Other Prefer Not To Say" at bounding box center [388, 92] width 119 height 10
select select "[DEMOGRAPHIC_DATA]"
click at [329, 87] on select "Select [DEMOGRAPHIC_DATA] [DEMOGRAPHIC_DATA] Other Prefer Not To Say" at bounding box center [388, 92] width 119 height 10
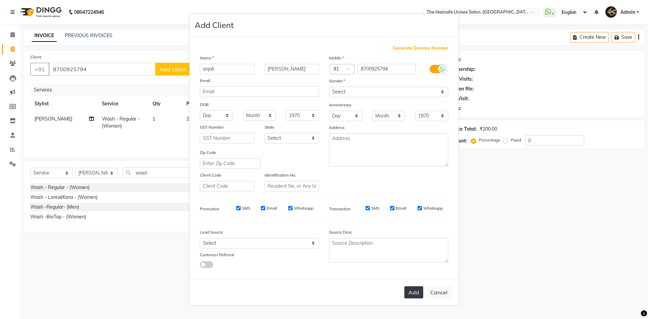
click at [422, 294] on button "Add" at bounding box center [413, 292] width 19 height 12
select select
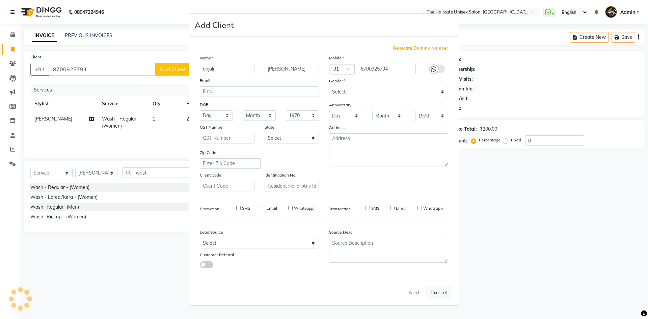
select select
checkbox input "false"
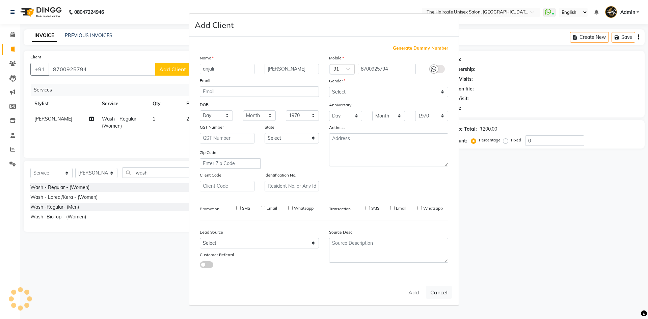
checkbox input "false"
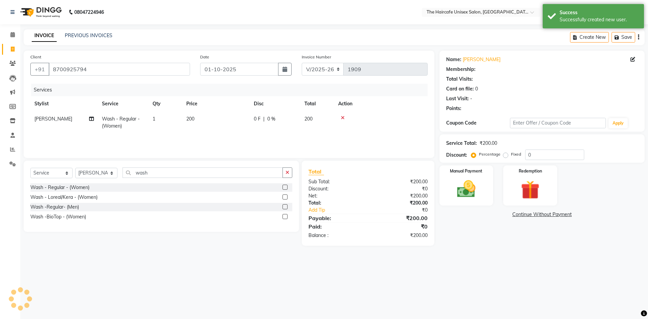
select select "1: Object"
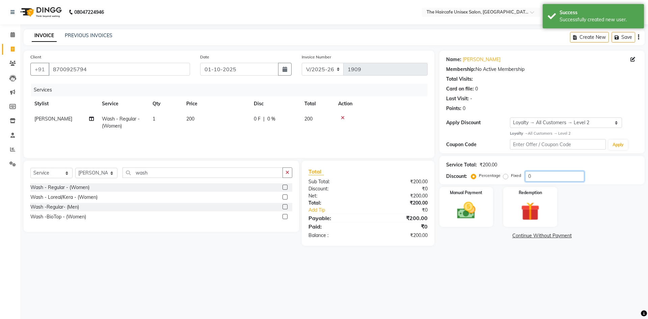
click at [528, 176] on input "0" at bounding box center [554, 176] width 59 height 10
type input "50"
click at [511, 178] on label "Fixed" at bounding box center [516, 175] width 10 height 6
click at [505, 178] on input "Fixed" at bounding box center [507, 175] width 5 height 5
radio input "true"
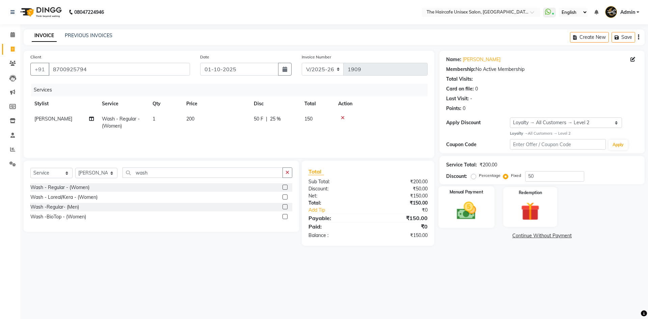
click at [477, 211] on img at bounding box center [466, 210] width 31 height 22
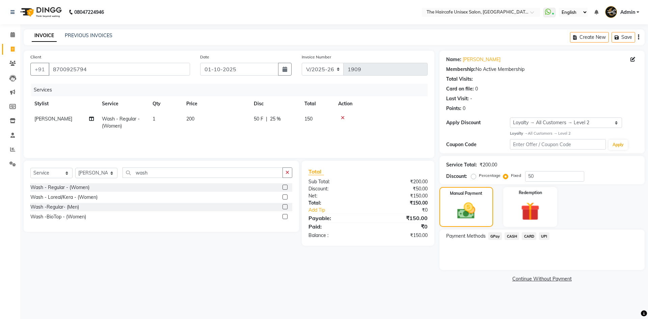
click at [543, 234] on span "UPI" at bounding box center [544, 236] width 10 height 8
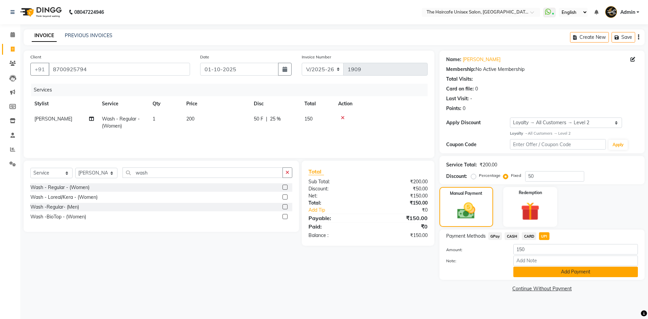
click at [550, 269] on button "Add Payment" at bounding box center [575, 272] width 125 height 10
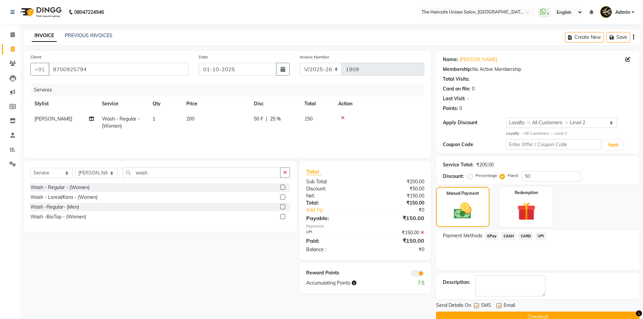
scroll to position [13, 0]
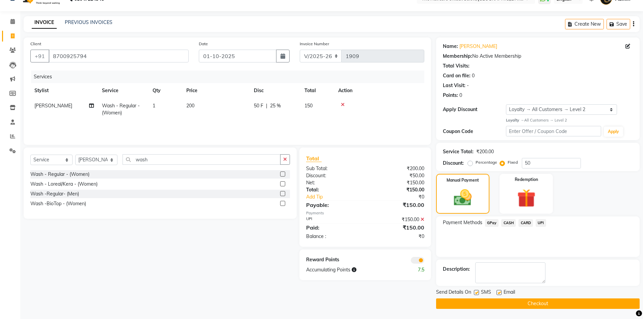
click at [530, 306] on button "Checkout" at bounding box center [538, 303] width 204 height 10
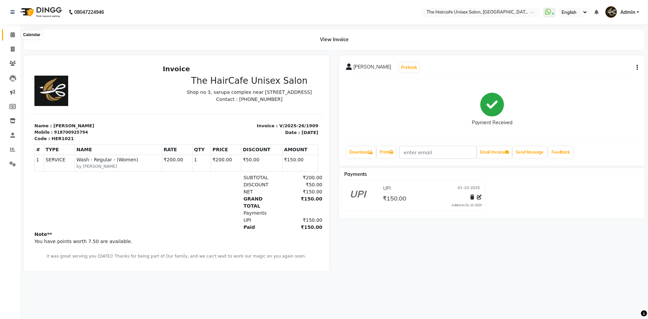
click at [12, 33] on icon at bounding box center [12, 34] width 4 height 5
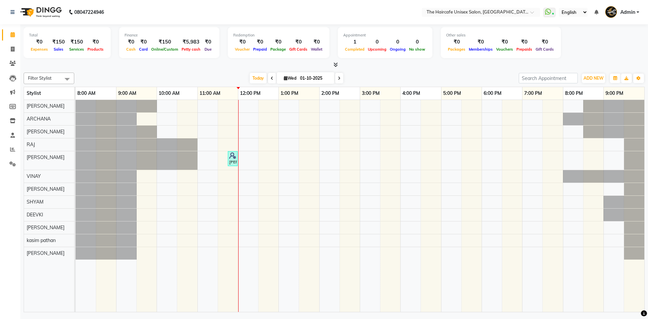
click at [335, 62] on span at bounding box center [334, 64] width 7 height 7
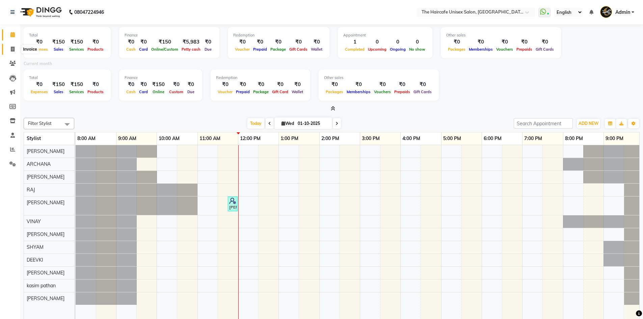
click at [12, 46] on span at bounding box center [13, 50] width 12 height 8
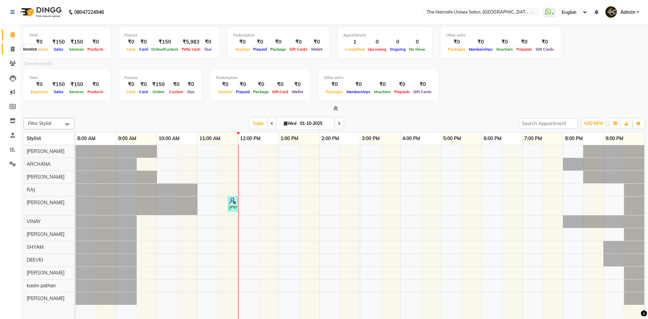
select select "7412"
select select "service"
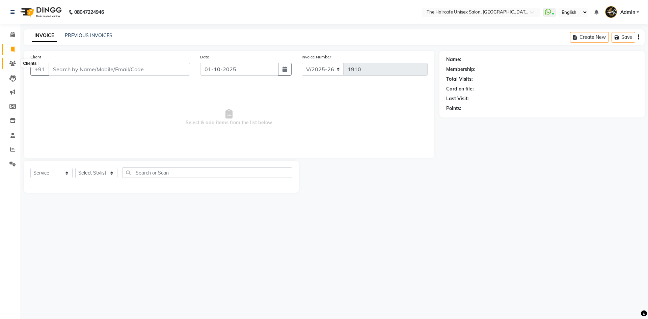
click at [12, 65] on icon at bounding box center [12, 63] width 6 height 5
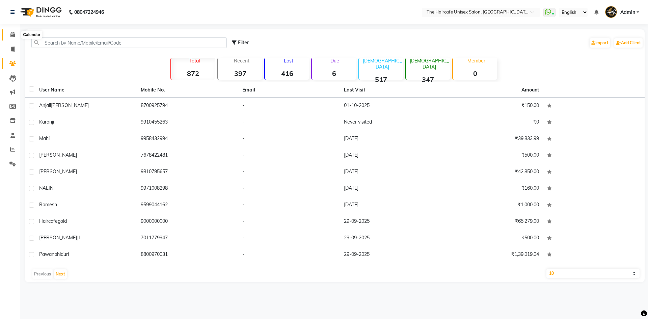
click at [15, 33] on icon at bounding box center [12, 34] width 4 height 5
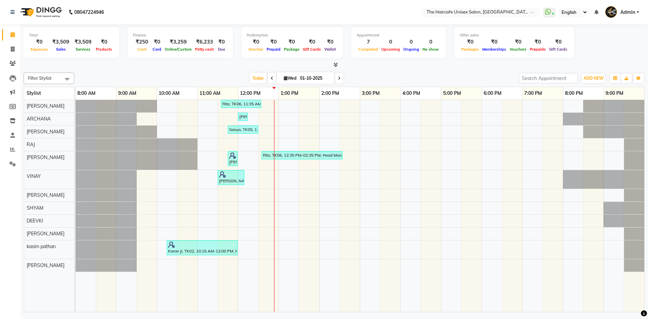
click at [337, 63] on icon at bounding box center [335, 64] width 4 height 5
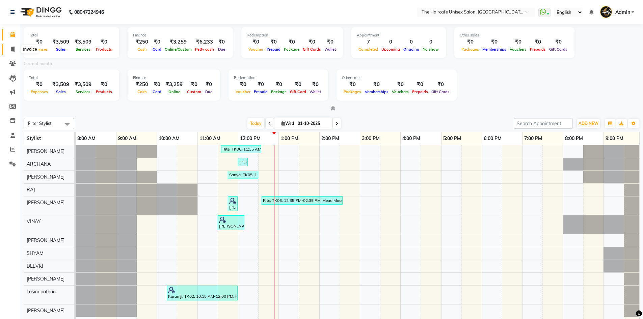
click at [14, 48] on icon at bounding box center [13, 49] width 4 height 5
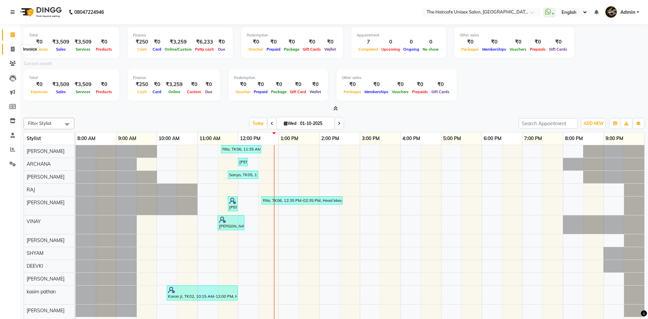
select select "service"
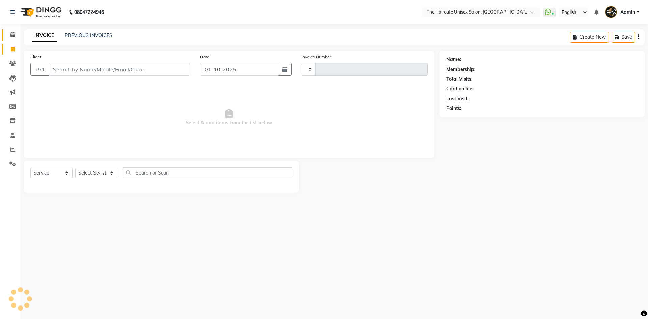
type input "1915"
select select "7412"
click at [12, 36] on icon at bounding box center [12, 34] width 4 height 5
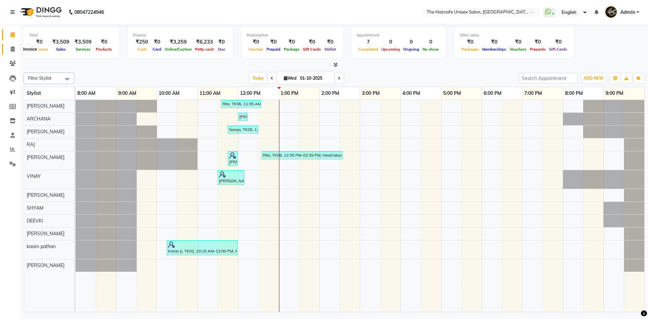
click at [14, 51] on icon at bounding box center [13, 49] width 4 height 5
select select "service"
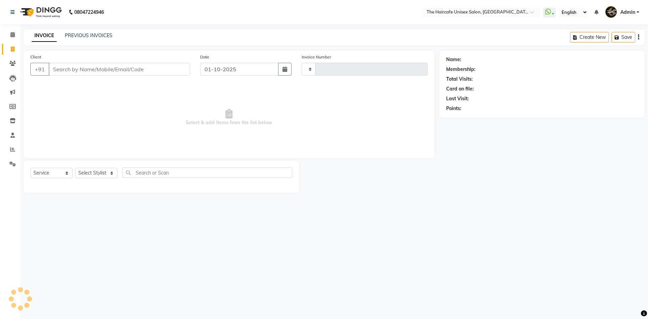
type input "1915"
select select "7412"
click at [12, 33] on icon at bounding box center [12, 34] width 4 height 5
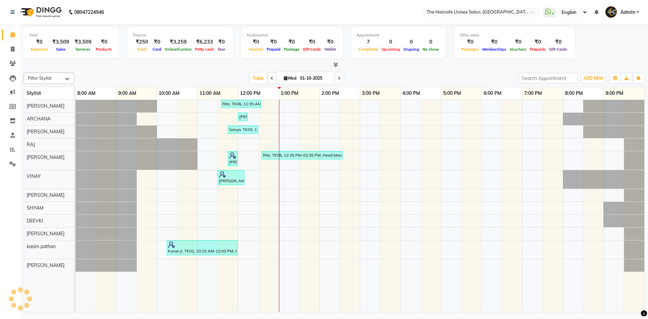
click at [336, 64] on icon at bounding box center [335, 64] width 4 height 5
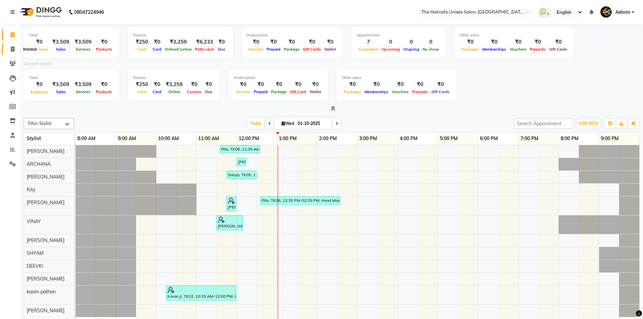
click at [11, 47] on icon at bounding box center [13, 49] width 4 height 5
select select "service"
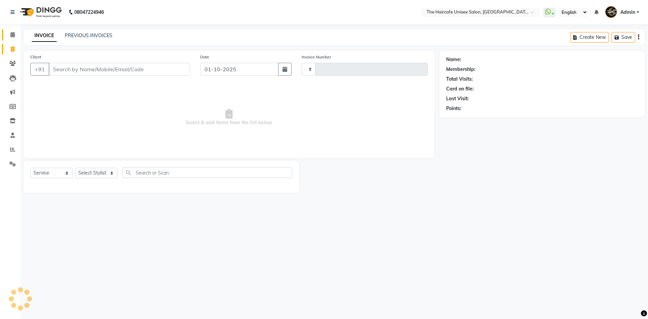
type input "1915"
select select "7412"
click at [9, 31] on span at bounding box center [13, 35] width 12 height 8
